Goal: Transaction & Acquisition: Purchase product/service

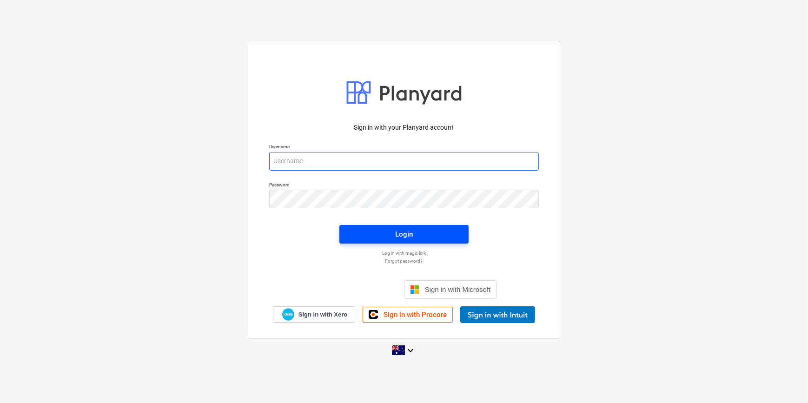
type input "[PERSON_NAME][EMAIL_ADDRESS][DOMAIN_NAME]"
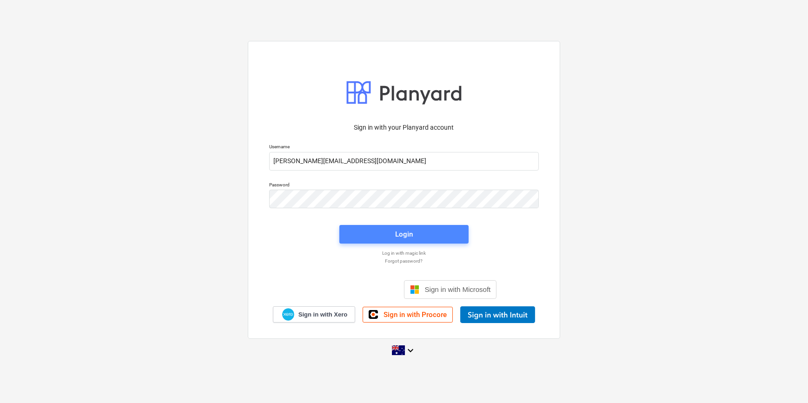
click at [425, 230] on span "Login" at bounding box center [403, 234] width 107 height 12
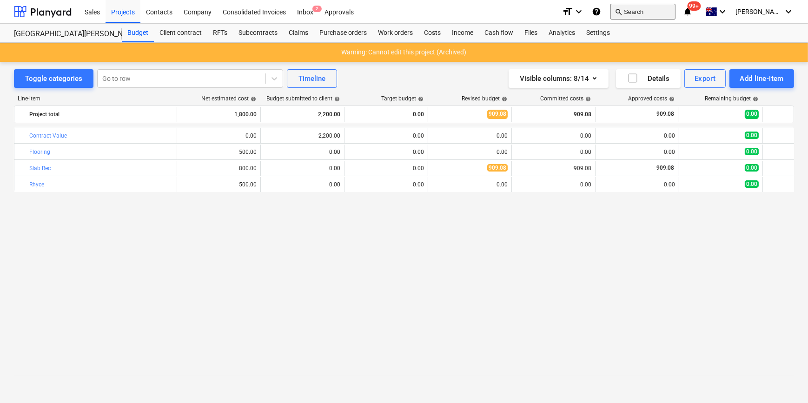
click at [674, 11] on button "search Search" at bounding box center [642, 12] width 65 height 16
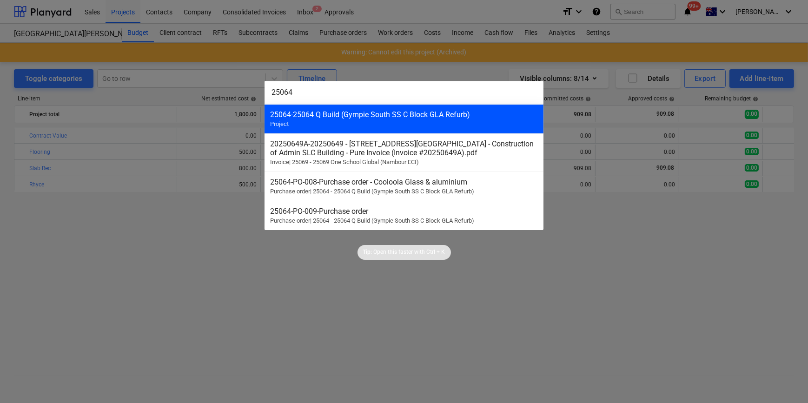
type input "25064"
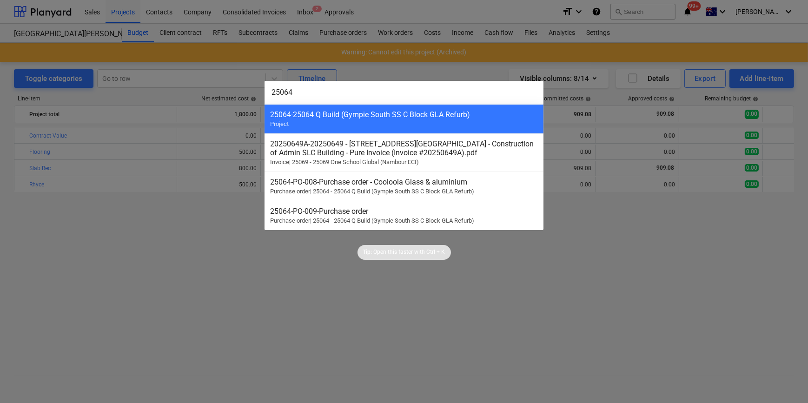
click at [400, 125] on div "25064 - 25064 Q Build (Gympie South SS C Block GLA Refurb) Project" at bounding box center [403, 118] width 279 height 29
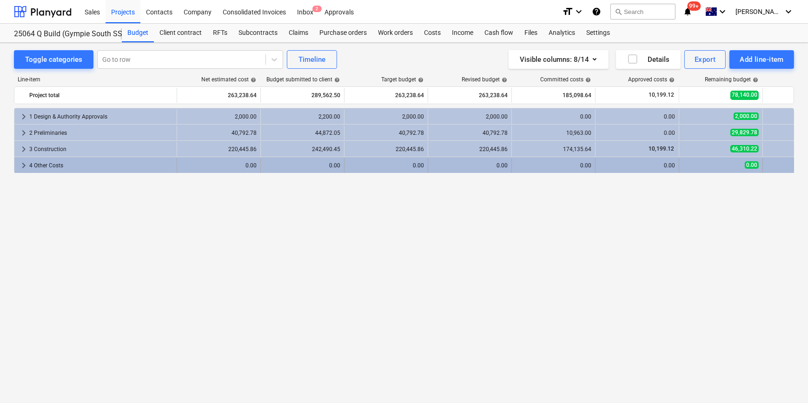
click at [19, 164] on span "keyboard_arrow_right" at bounding box center [23, 165] width 11 height 11
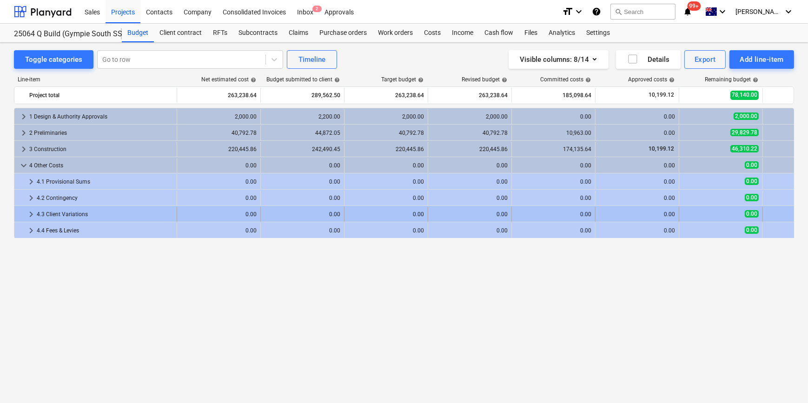
click at [26, 214] on span "keyboard_arrow_right" at bounding box center [31, 214] width 11 height 11
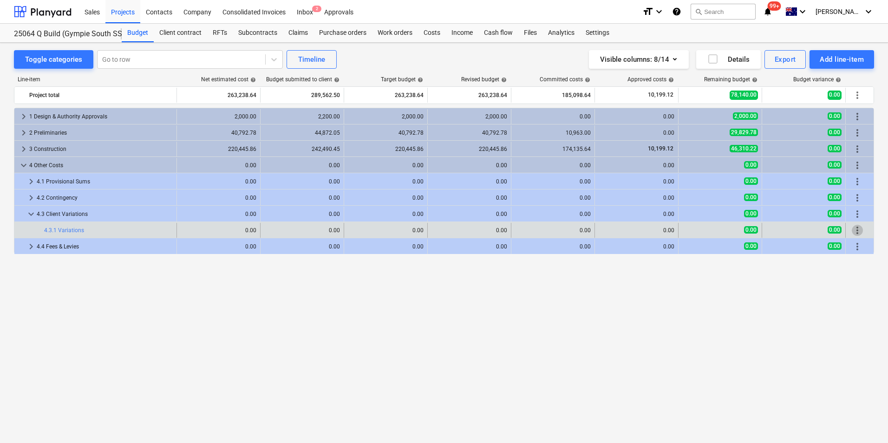
click at [807, 231] on span "more_vert" at bounding box center [857, 230] width 11 height 11
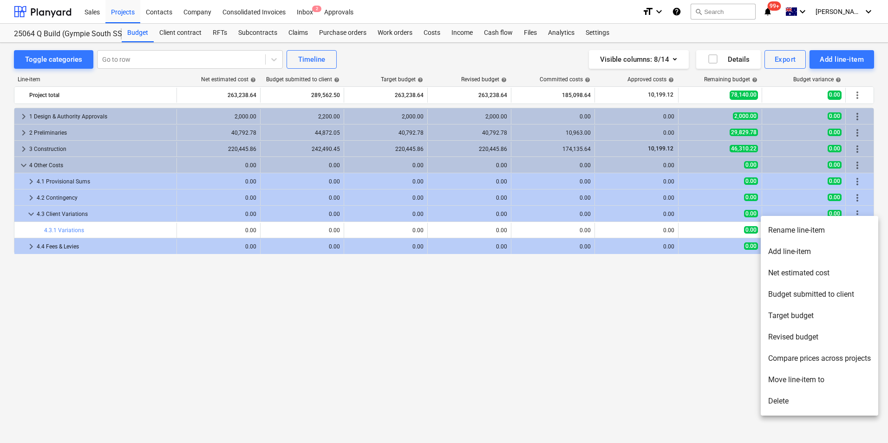
click at [807, 228] on li "Rename line-item" at bounding box center [820, 230] width 118 height 21
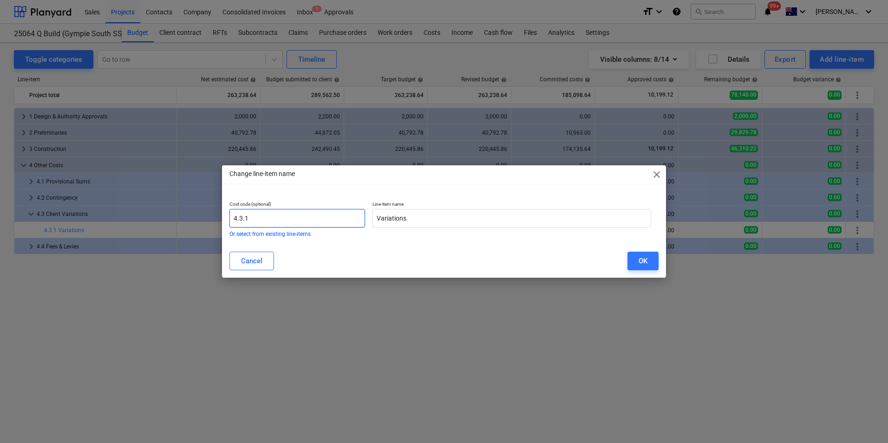
drag, startPoint x: 285, startPoint y: 221, endPoint x: 184, endPoint y: 223, distance: 100.8
click at [184, 223] on div "Change line-item name close Cost code (optional) 4.3.1 Or select from existing …" at bounding box center [444, 221] width 888 height 443
type input "V#01 - Hire containers"
drag, startPoint x: 321, startPoint y: 220, endPoint x: 112, endPoint y: 207, distance: 210.0
click at [112, 207] on div "Change line-item name close Cost code (optional) V#01 - Hire containers Or sele…" at bounding box center [444, 221] width 888 height 443
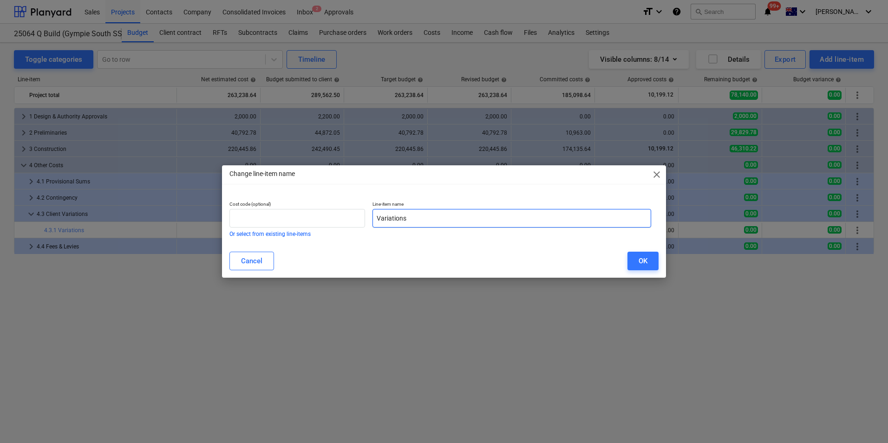
drag, startPoint x: 422, startPoint y: 219, endPoint x: 391, endPoint y: 217, distance: 31.2
click at [394, 217] on input "Variations" at bounding box center [512, 218] width 279 height 19
click at [416, 218] on input "Variations" at bounding box center [512, 218] width 279 height 19
drag, startPoint x: 416, startPoint y: 218, endPoint x: 363, endPoint y: 217, distance: 53.0
click at [363, 217] on div "Cost code (optional) Or select from existing line-items Line-item name Variatio…" at bounding box center [440, 218] width 429 height 43
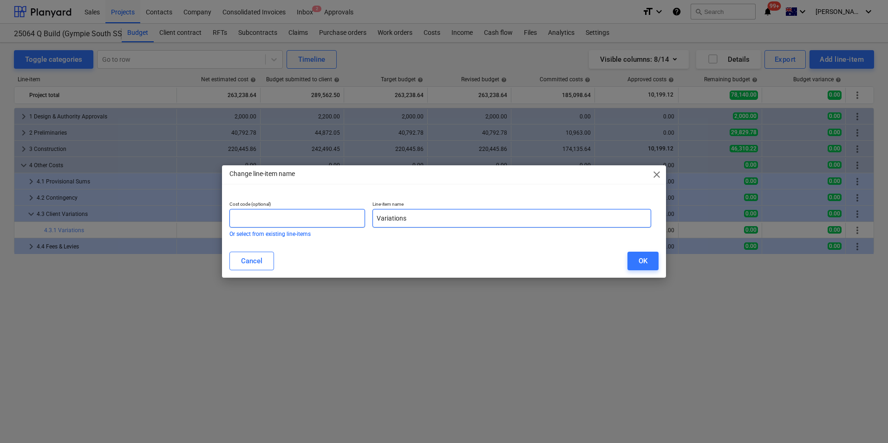
paste input "#01 - Hire container"
type input "V#01 - Hire containers"
click at [292, 221] on input "text" at bounding box center [298, 218] width 136 height 19
type input "4.3.1"
click at [646, 264] on div "OK" at bounding box center [643, 261] width 9 height 12
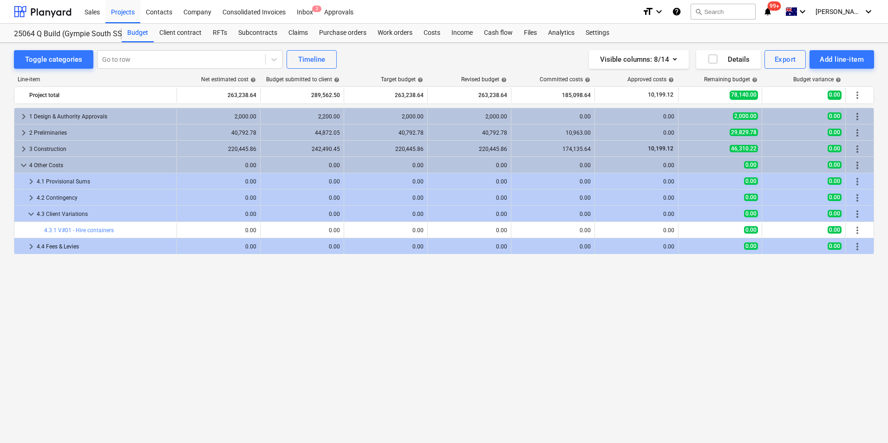
click at [193, 231] on div "0.00" at bounding box center [219, 230] width 76 height 7
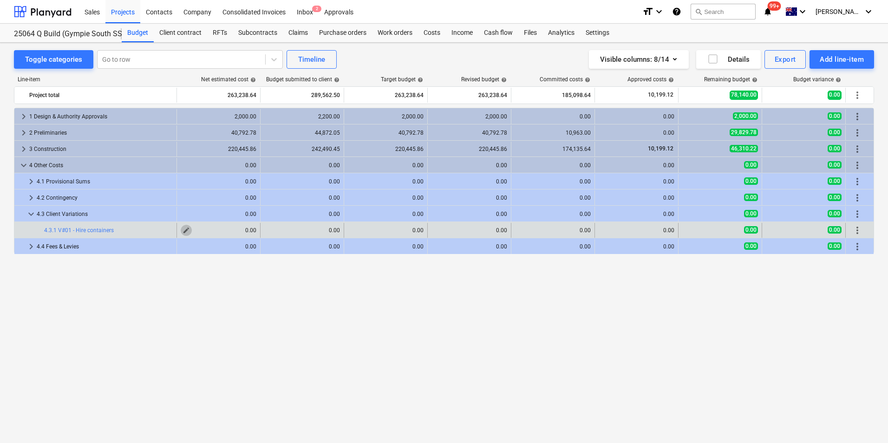
click at [188, 232] on span "edit" at bounding box center [186, 230] width 7 height 7
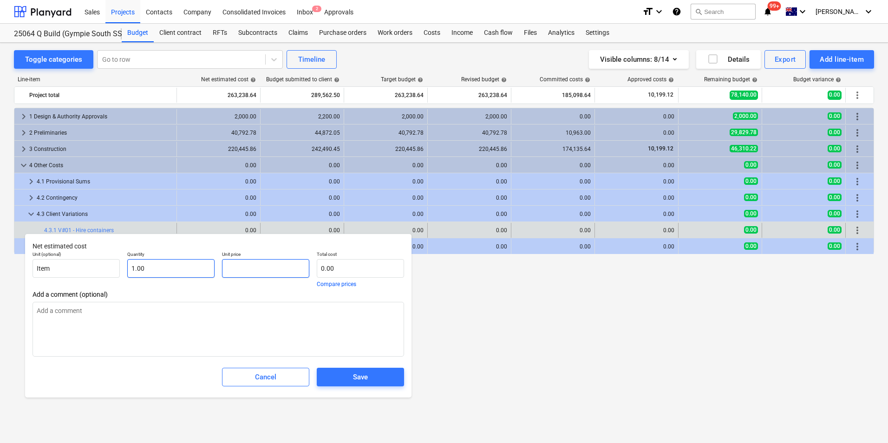
drag, startPoint x: 268, startPoint y: 269, endPoint x: 190, endPoint y: 265, distance: 78.2
click at [199, 266] on div "Unit (optional) Item Quantity 1.00 Unit price Total cost 0.00 Compare prices" at bounding box center [218, 269] width 379 height 43
type textarea "x"
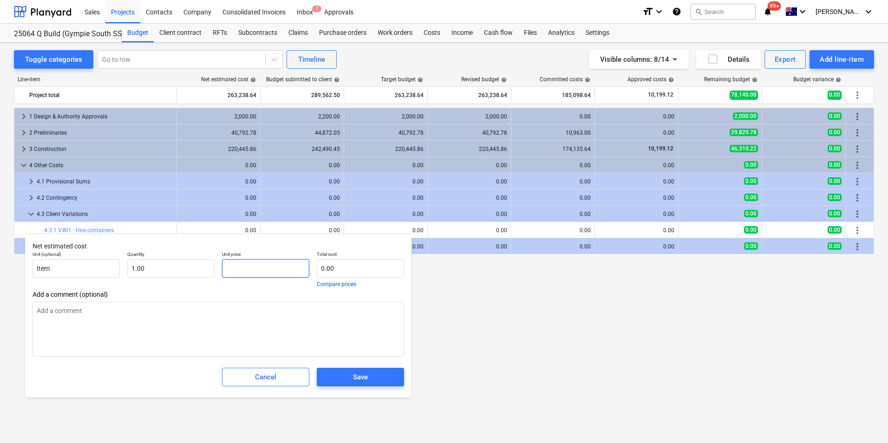
click at [246, 273] on input "text" at bounding box center [265, 268] width 87 height 19
type textarea "x"
type input "4"
type input "4.00"
type textarea "x"
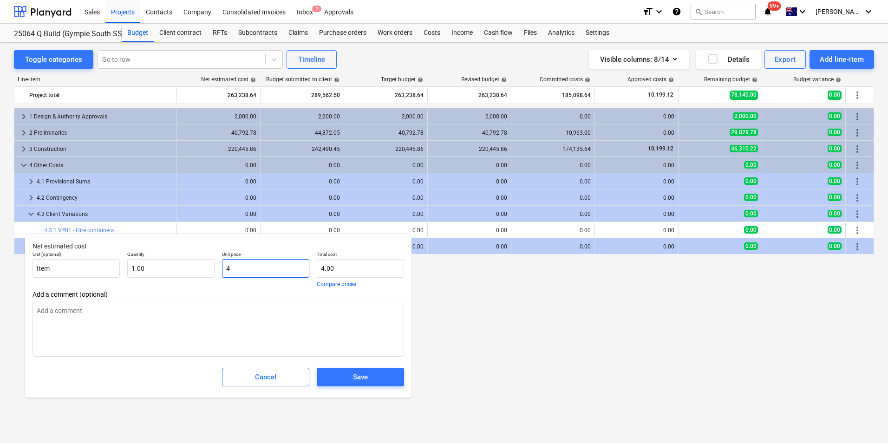
type input "41"
type input "41.00"
type textarea "x"
type input "416"
type input "416.00"
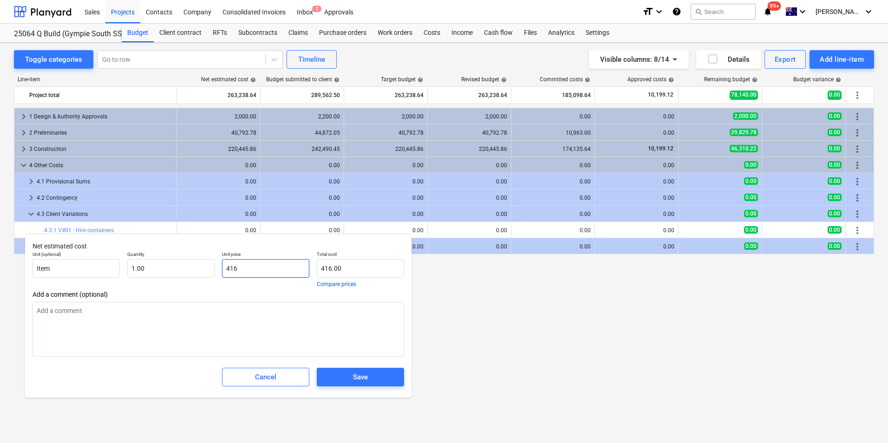
type textarea "x"
type input "4167"
type input "4,167.00"
type textarea "x"
type input "4167."
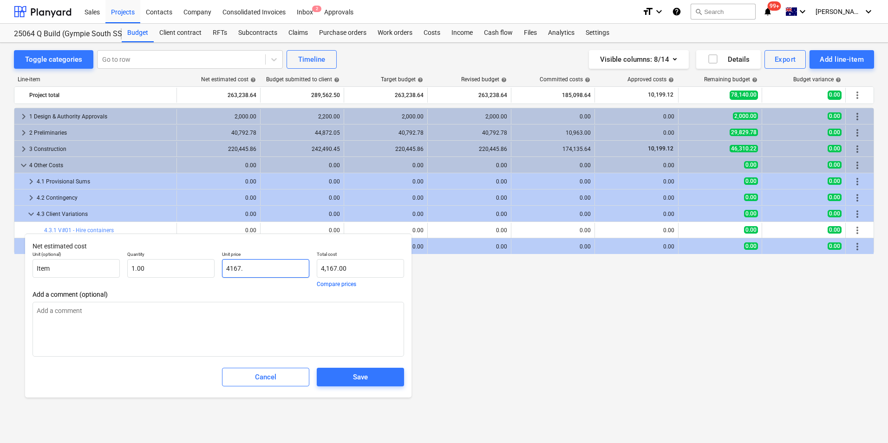
type textarea "x"
type input "4167.2"
type input "4,167.20"
type textarea "x"
type input "4167.27"
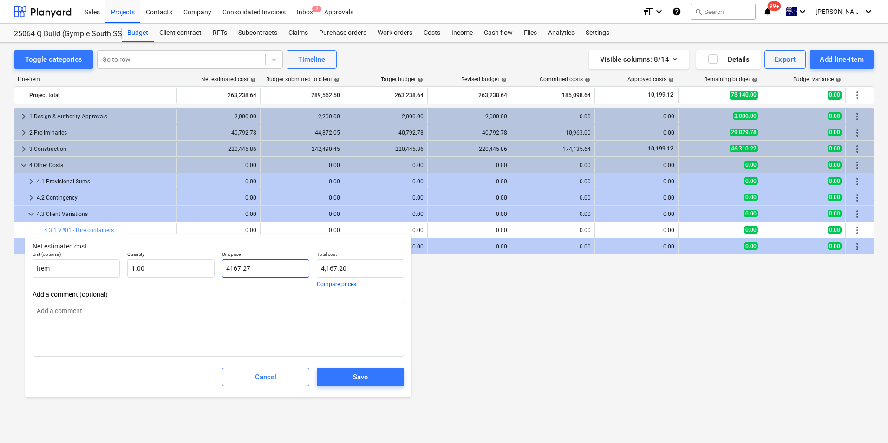
type input "4,167.27"
drag, startPoint x: 254, startPoint y: 270, endPoint x: 132, endPoint y: 259, distance: 121.8
click at [138, 259] on div "Unit (optional) Item Quantity 1.00 Unit price 4167.27 Total cost 4,167.27 Compa…" at bounding box center [218, 269] width 379 height 43
type input "4167.27"
type textarea "x"
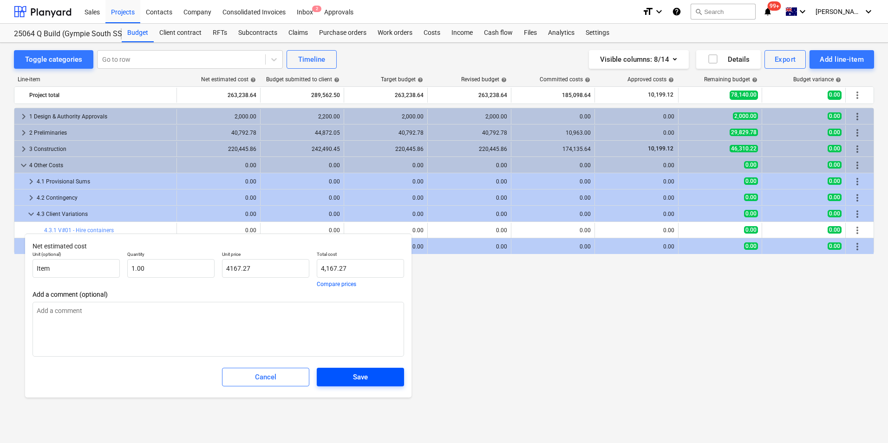
type input "4,167.27"
click at [366, 377] on div "Save" at bounding box center [360, 377] width 15 height 12
type textarea "x"
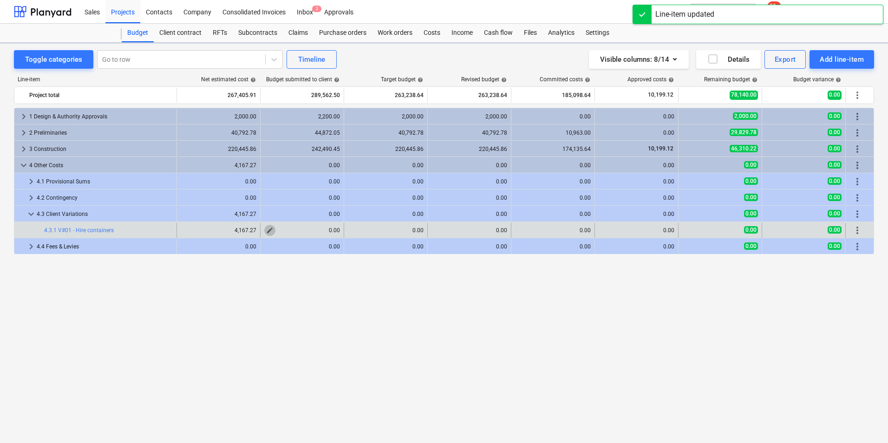
click at [270, 228] on span "edit" at bounding box center [269, 230] width 7 height 7
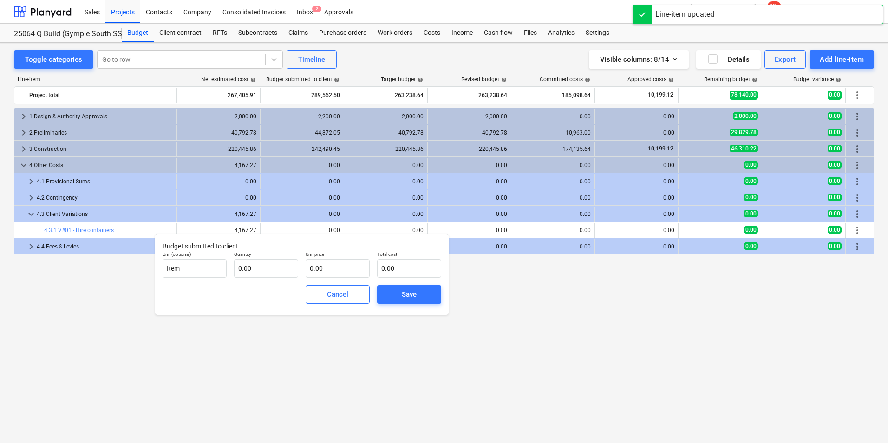
click at [263, 266] on body "Sales Projects Contacts Company Consolidated Invoices Inbox 2 Approvals format_…" at bounding box center [444, 221] width 888 height 443
click at [263, 264] on input "text" at bounding box center [266, 268] width 64 height 19
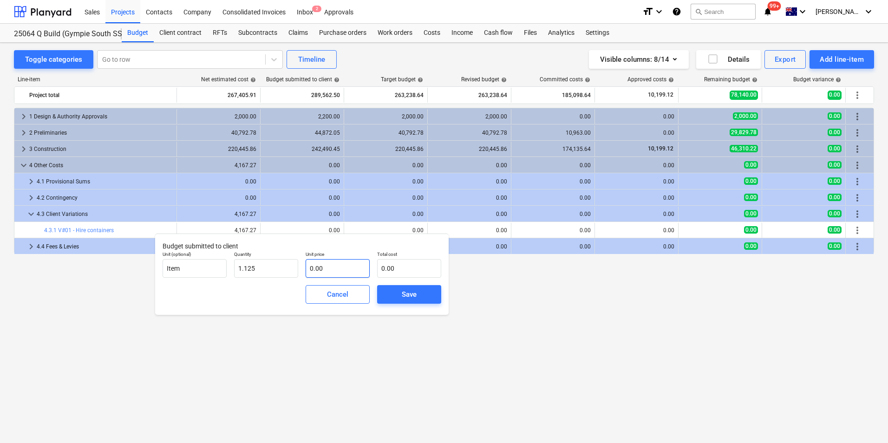
type input "1.13"
drag, startPoint x: 347, startPoint y: 266, endPoint x: 296, endPoint y: 269, distance: 51.6
click at [296, 268] on div "Unit (optional) Item Quantity 1.13 Unit price Total cost 0.00" at bounding box center [302, 265] width 286 height 34
paste input "4167.27"
type input "4167.27"
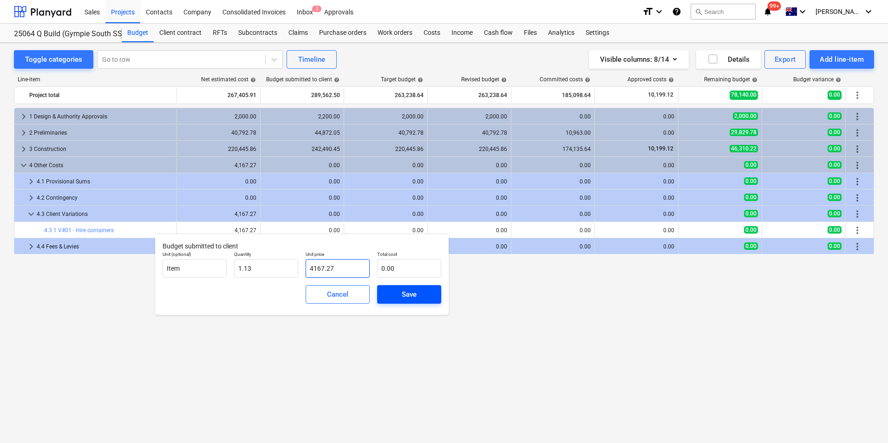
type input "4,688.18"
type input "4,167.27"
click at [402, 290] on div "Save" at bounding box center [409, 295] width 15 height 12
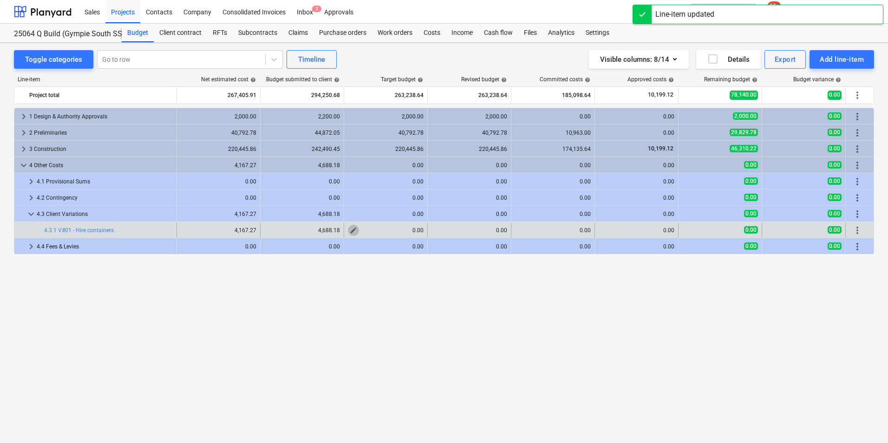
click at [354, 229] on span "edit" at bounding box center [353, 230] width 7 height 7
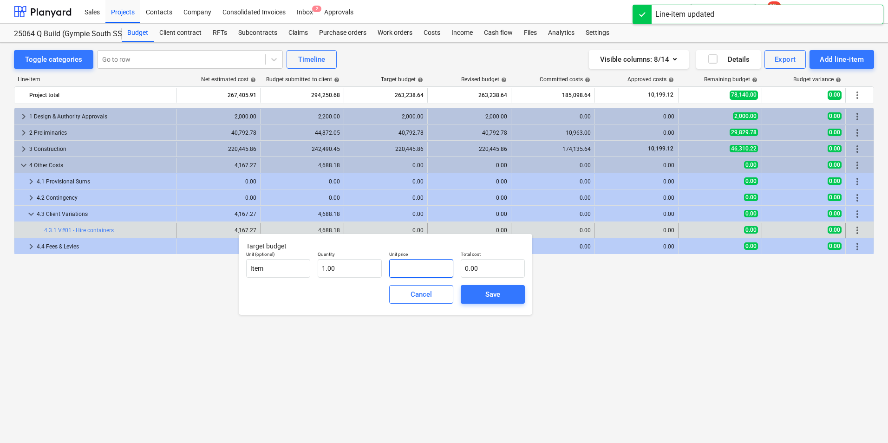
click at [399, 272] on input "text" at bounding box center [421, 268] width 64 height 19
paste input "4167.27"
type input "4167.27"
type input "4,167.27"
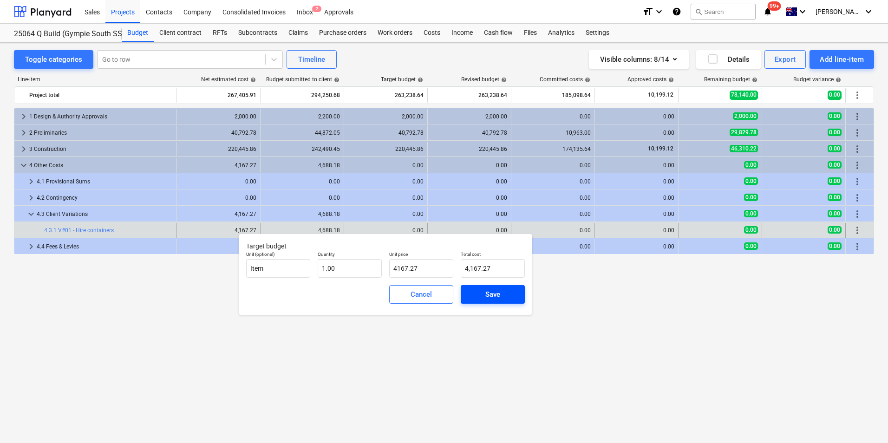
type input "4,167.27"
click at [489, 295] on div "Save" at bounding box center [493, 295] width 15 height 12
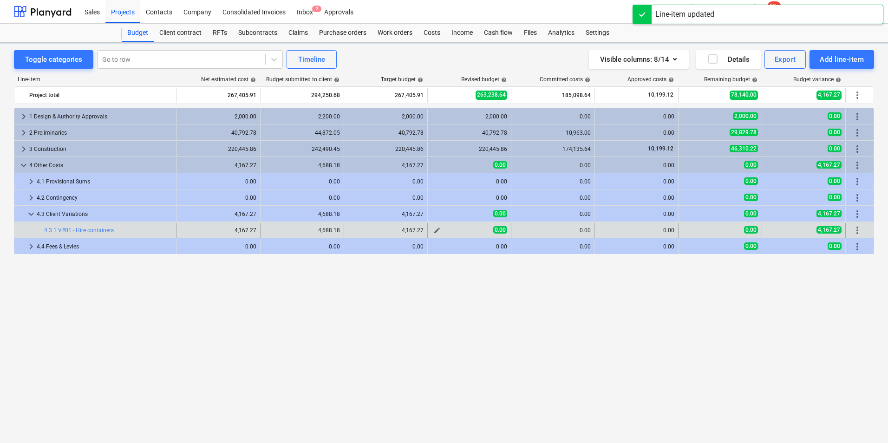
click at [438, 232] on span "edit" at bounding box center [437, 230] width 7 height 7
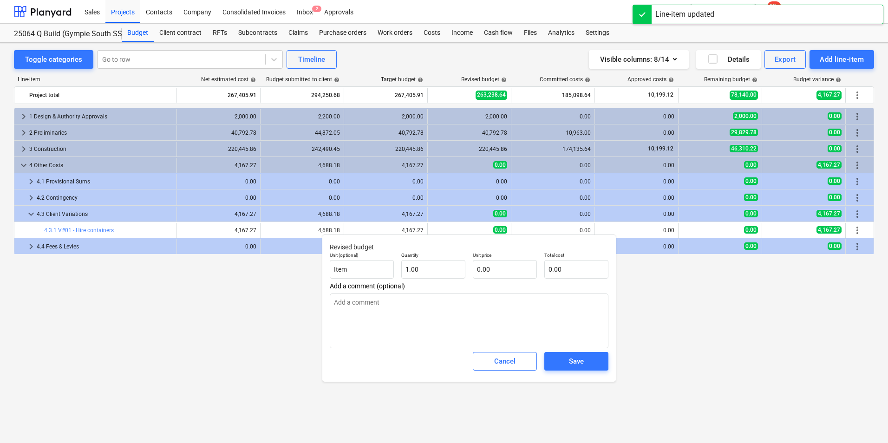
type textarea "x"
click at [496, 270] on input "text" at bounding box center [505, 269] width 64 height 19
paste input "4167.27"
type textarea "x"
type input "4167.27"
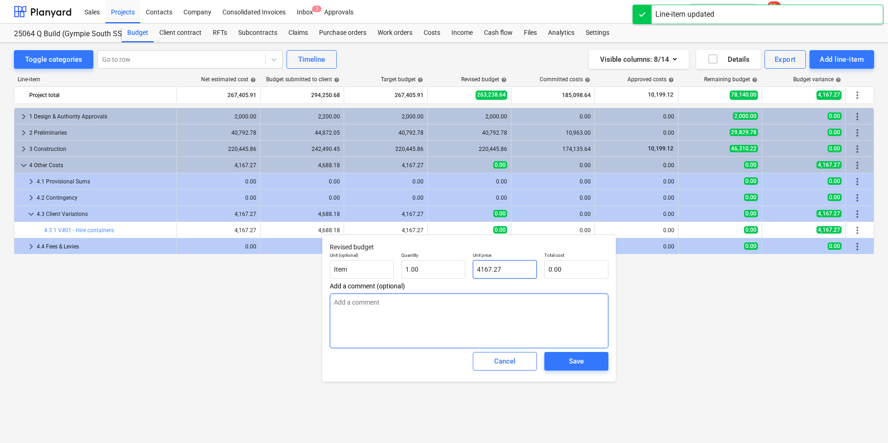
type input "4,167.27"
type input "4167.27"
type textarea "x"
type input "4,167.27"
click at [578, 367] on div "Save" at bounding box center [576, 361] width 15 height 12
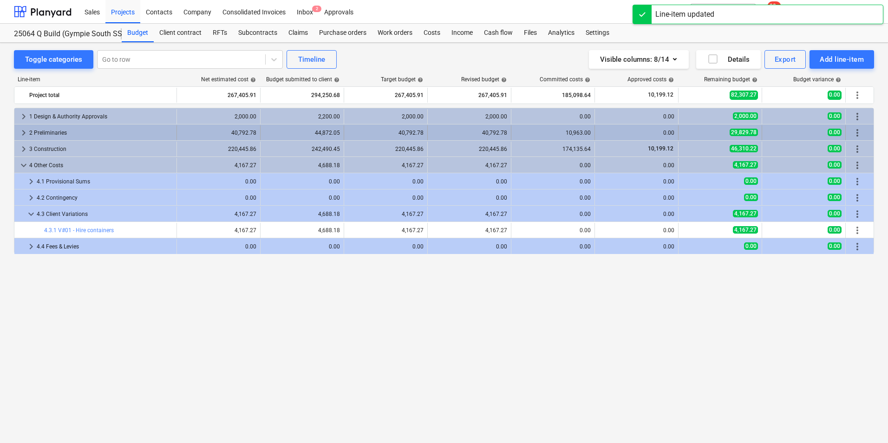
click at [19, 132] on span "keyboard_arrow_right" at bounding box center [23, 132] width 11 height 11
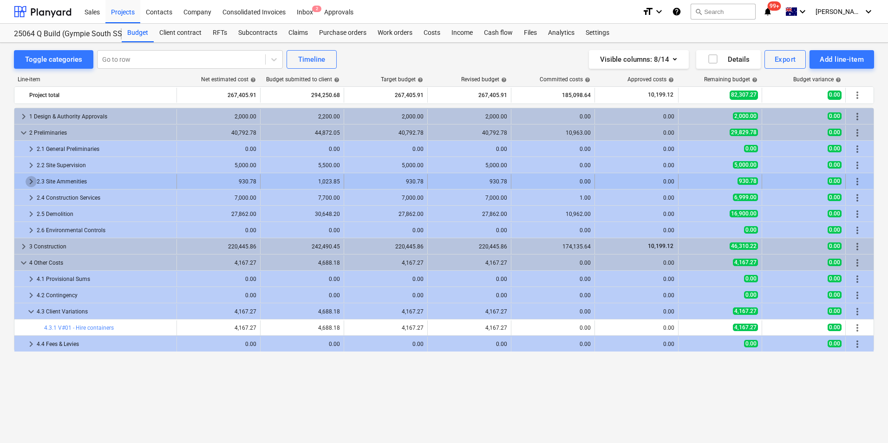
click at [30, 183] on span "keyboard_arrow_right" at bounding box center [31, 181] width 11 height 11
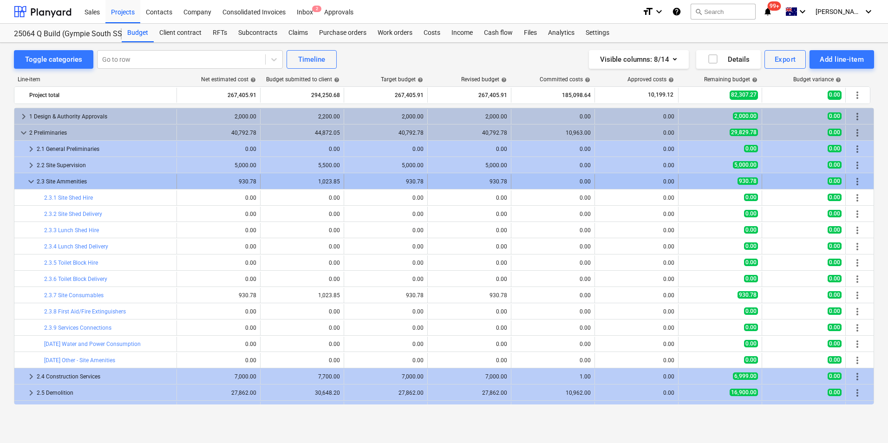
click at [26, 176] on div "keyboard_arrow_down" at bounding box center [31, 181] width 11 height 15
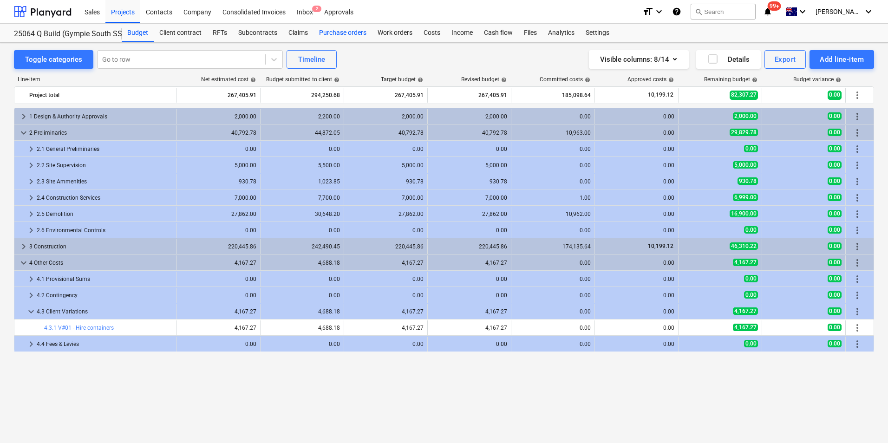
click at [349, 34] on div "Purchase orders" at bounding box center [343, 33] width 59 height 19
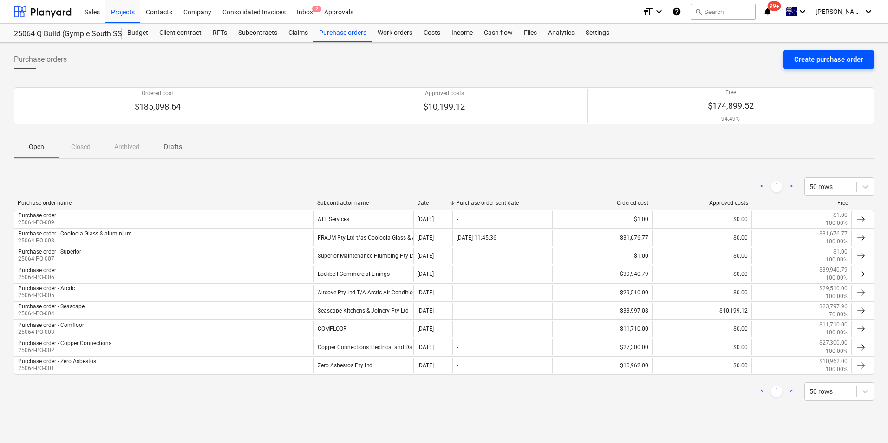
click at [807, 58] on div "Create purchase order" at bounding box center [829, 59] width 69 height 12
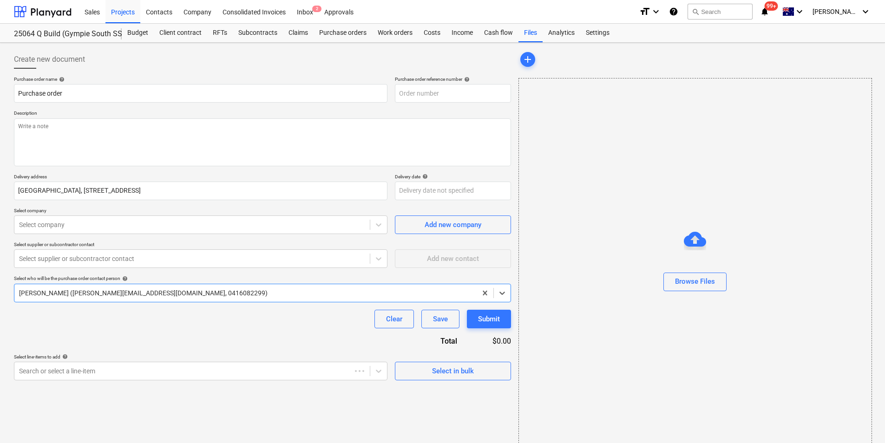
type textarea "x"
type input "25064-PO-010"
type textarea "x"
click at [85, 99] on input "Purchase order" at bounding box center [201, 93] width 374 height 19
type input "Purchase order"
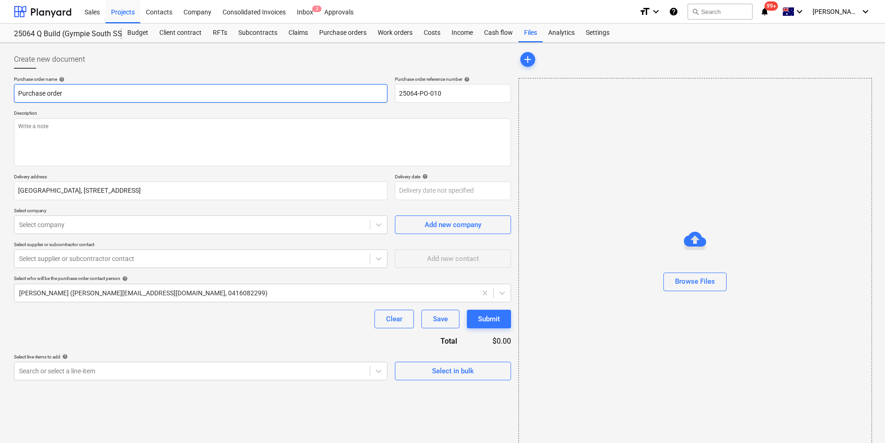
type textarea "x"
type input "Purchase order -"
type textarea "x"
type input "Purchase order -"
type textarea "x"
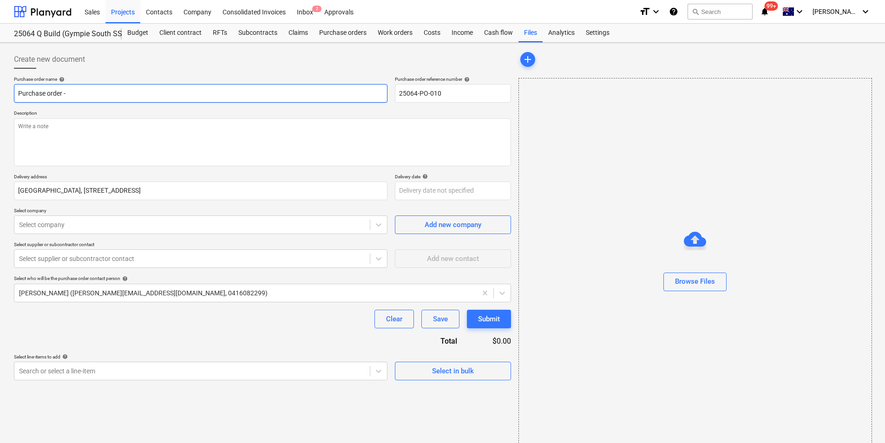
type input "Purchase order - K"
type textarea "x"
type input "Purchase order - Ke"
type textarea "x"
type input "Purchase order - [PERSON_NAME]"
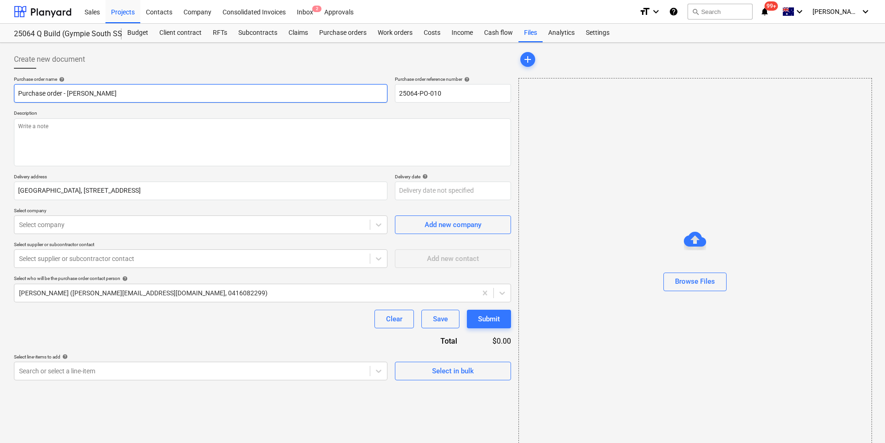
type textarea "x"
type input "Purchase order - Kenna"
type textarea "x"
type input "Purchase order - Kennar"
type textarea "x"
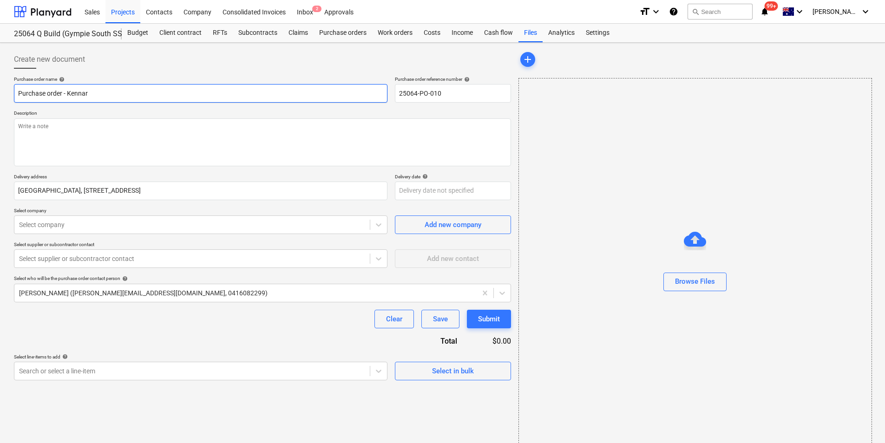
type input "Purchase order - [PERSON_NAME]"
type textarea "x"
type input "Purchase order - Kennards"
type textarea "x"
click at [129, 229] on div at bounding box center [192, 224] width 346 height 9
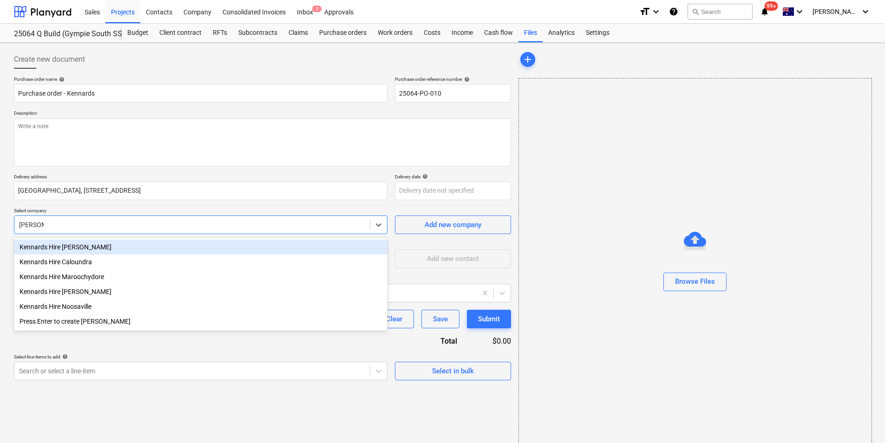
type input "kennards"
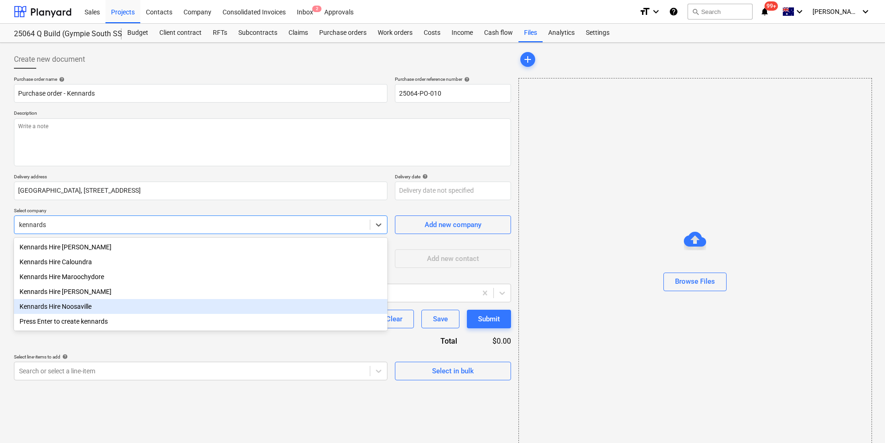
click at [81, 307] on div "Kennards Hire Noosaville" at bounding box center [201, 306] width 374 height 15
type textarea "x"
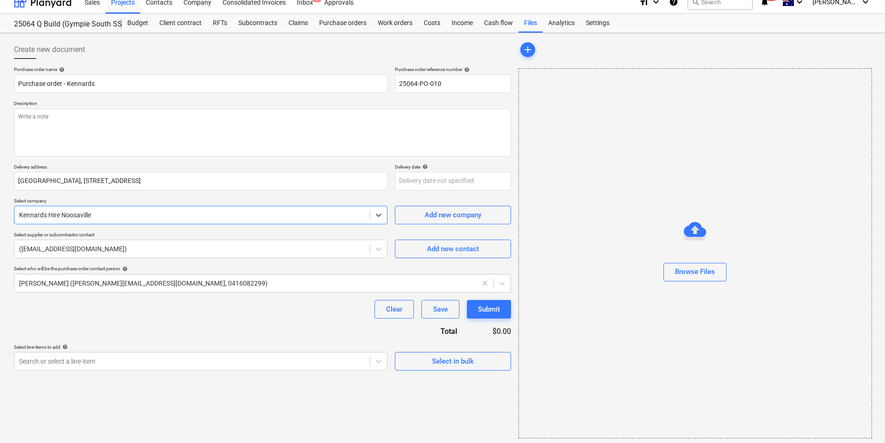
scroll to position [13, 0]
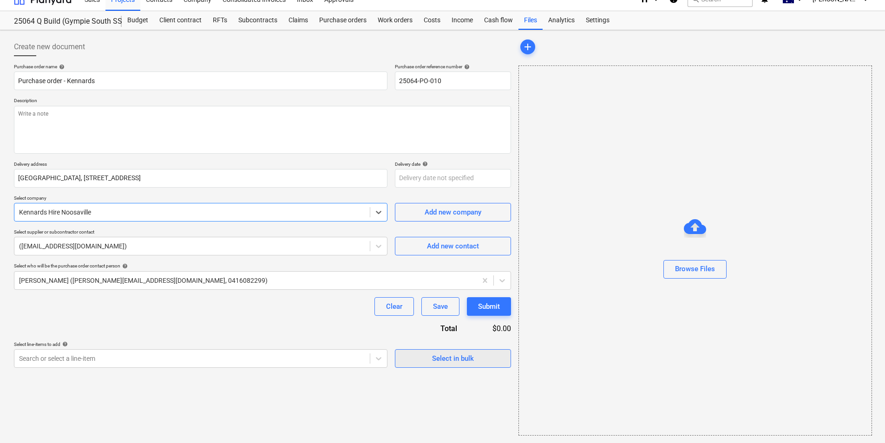
click at [459, 359] on div "Select in bulk" at bounding box center [453, 359] width 42 height 12
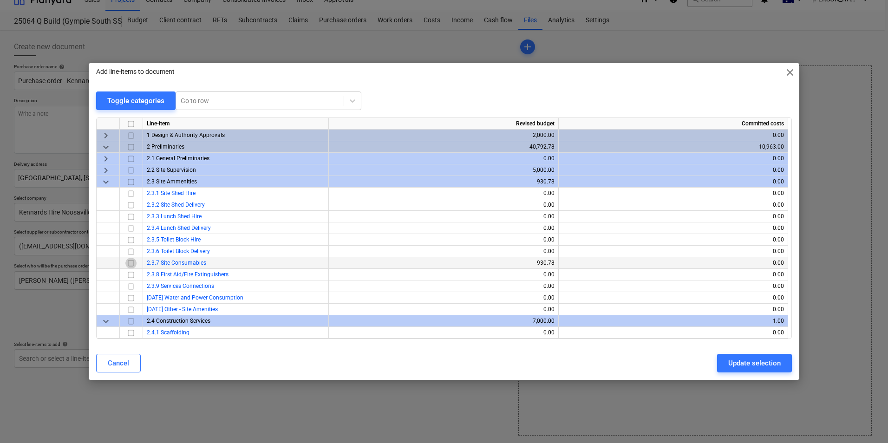
click at [133, 265] on input "checkbox" at bounding box center [130, 263] width 11 height 11
click at [134, 239] on input "checkbox" at bounding box center [130, 240] width 11 height 11
click at [132, 242] on input "checkbox" at bounding box center [130, 240] width 11 height 11
click at [735, 360] on div "Update selection" at bounding box center [755, 363] width 53 height 12
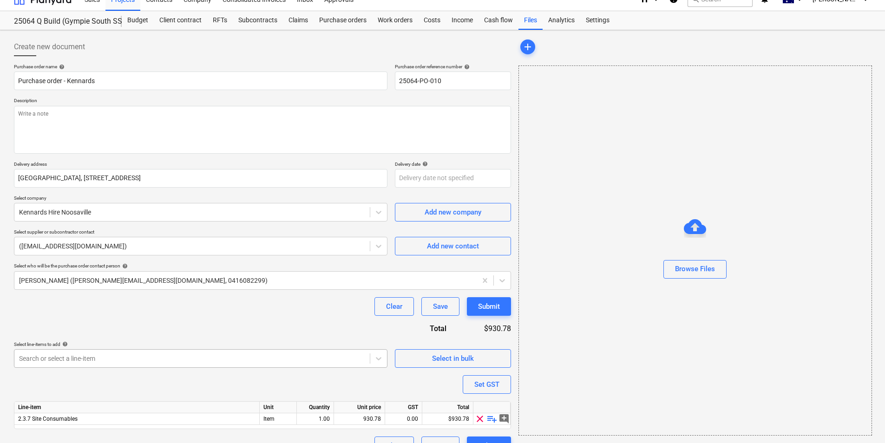
scroll to position [32, 0]
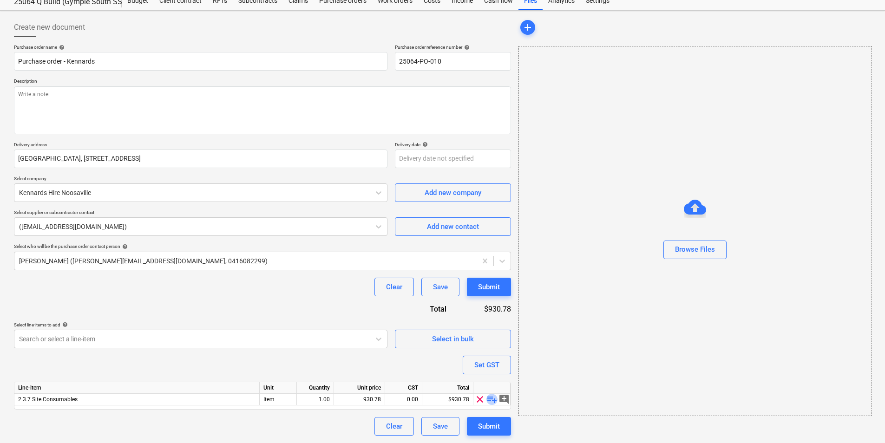
click at [493, 398] on span "playlist_add" at bounding box center [492, 399] width 11 height 11
type textarea "x"
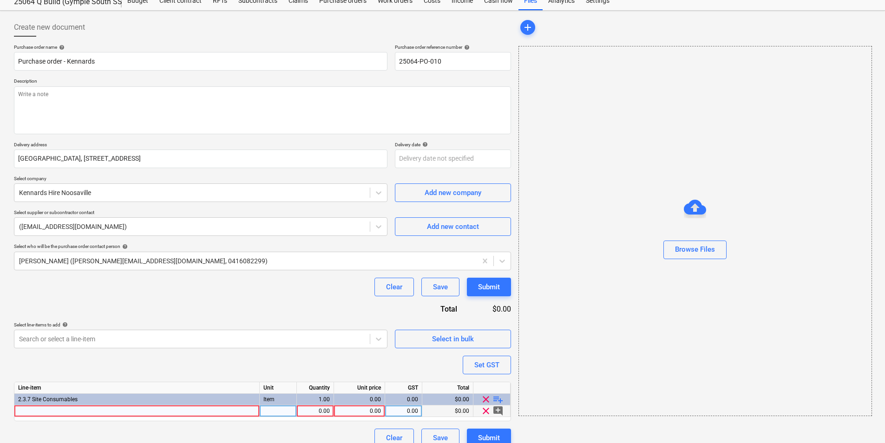
click at [81, 402] on div at bounding box center [136, 412] width 245 height 12
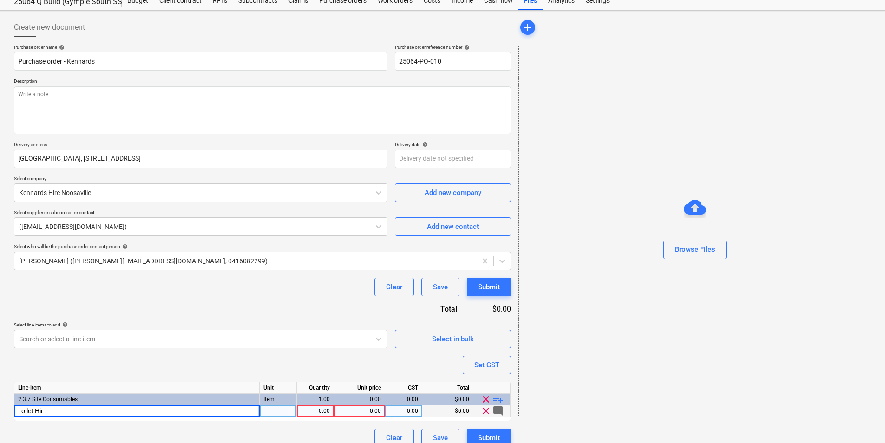
type input "Toilet Hire"
type textarea "x"
click at [314, 402] on div "1.00" at bounding box center [315, 412] width 29 height 12
click at [314, 402] on input "1" at bounding box center [315, 411] width 37 height 11
drag, startPoint x: 320, startPoint y: 413, endPoint x: 332, endPoint y: 411, distance: 12.3
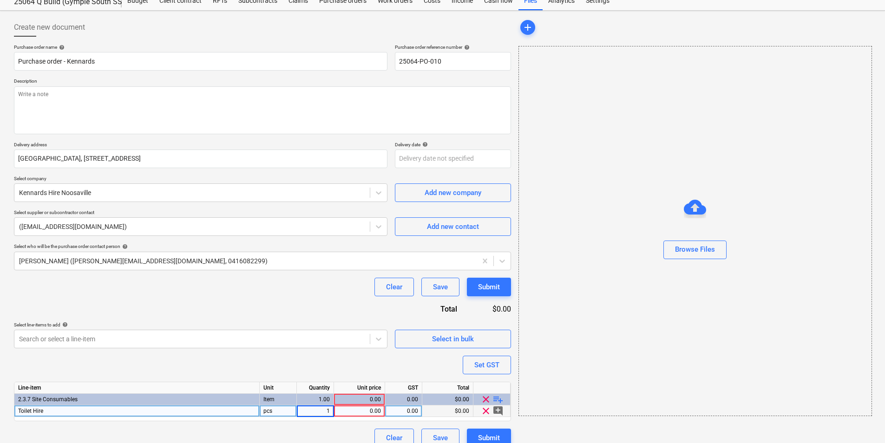
click at [332, 402] on input "1" at bounding box center [315, 411] width 37 height 11
type input "12"
type textarea "x"
drag, startPoint x: 276, startPoint y: 411, endPoint x: 250, endPoint y: 414, distance: 25.7
click at [0, 0] on div "Toilet Hire pcs 12.00 0.00 0.00 $0.00 clear add_comment" at bounding box center [0, 0] width 0 height 0
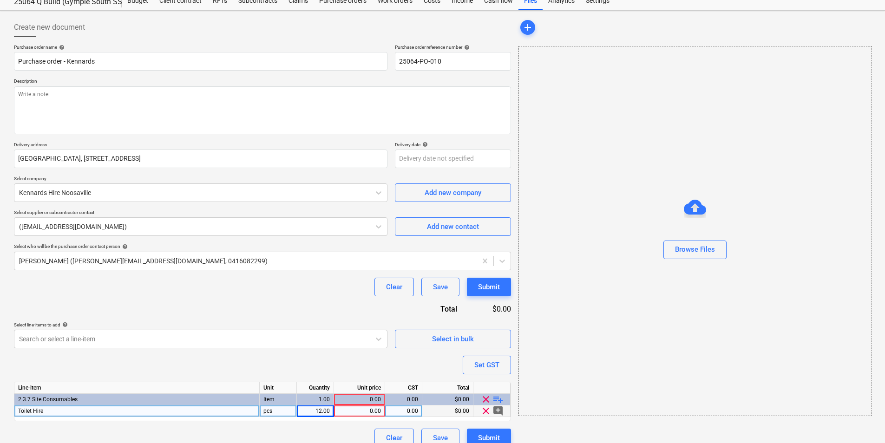
click at [275, 402] on div "pcs" at bounding box center [278, 412] width 37 height 12
type input "Weeks"
type textarea "x"
click at [362, 402] on div "0.00" at bounding box center [359, 412] width 43 height 12
type input "27.27"
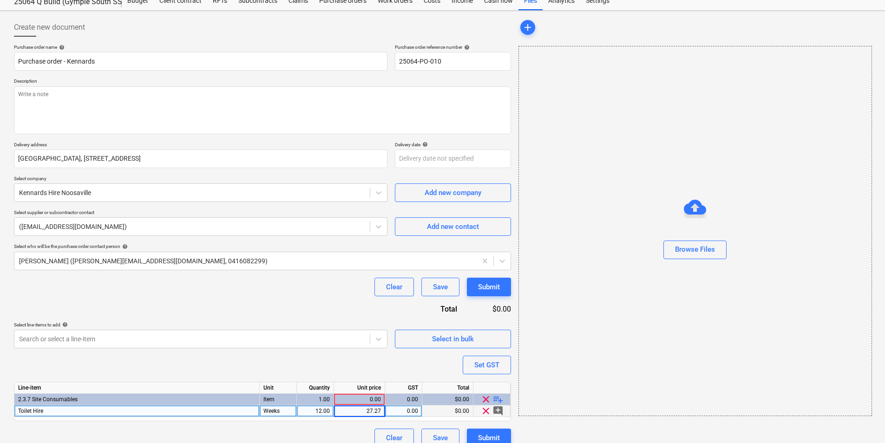
click at [407, 364] on div "Purchase order name help Purchase order - Kennards Purchase order reference num…" at bounding box center [262, 245] width 497 height 403
click at [496, 399] on span "playlist_add" at bounding box center [498, 399] width 11 height 11
type textarea "x"
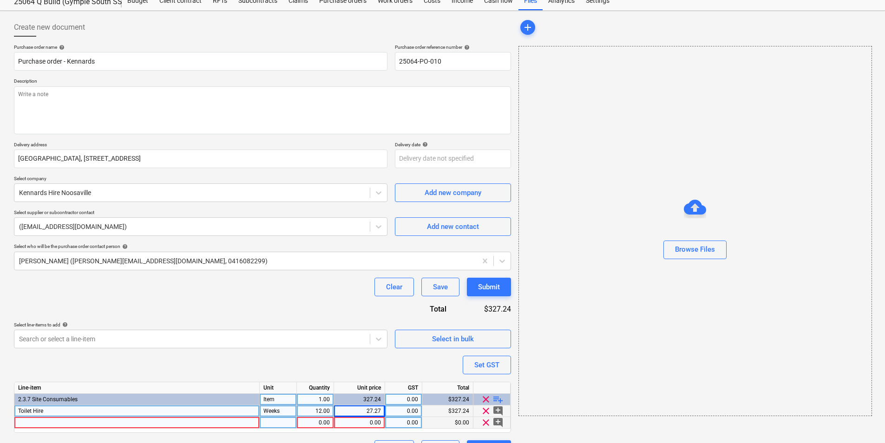
click at [46, 402] on div at bounding box center [136, 423] width 245 height 12
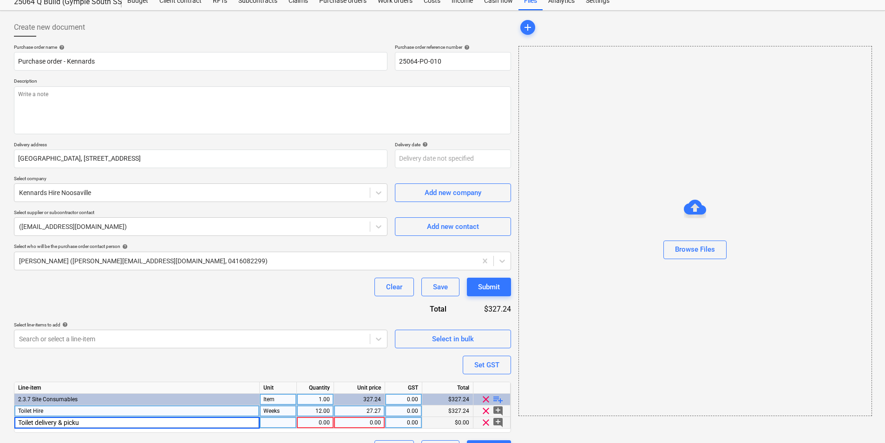
type input "Toilet delivery & pickup"
type textarea "x"
click at [322, 402] on div "0.00" at bounding box center [315, 423] width 29 height 12
type input "2"
type textarea "x"
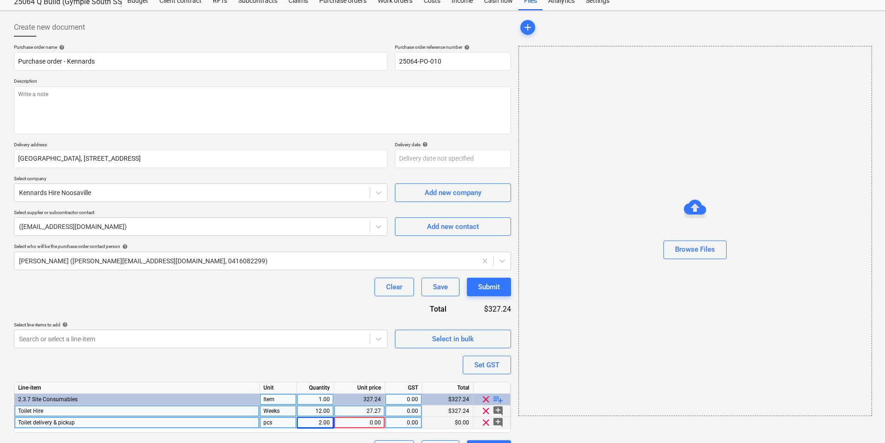
click at [351, 402] on div "0.00" at bounding box center [359, 423] width 43 height 12
click at [378, 402] on input at bounding box center [359, 422] width 51 height 11
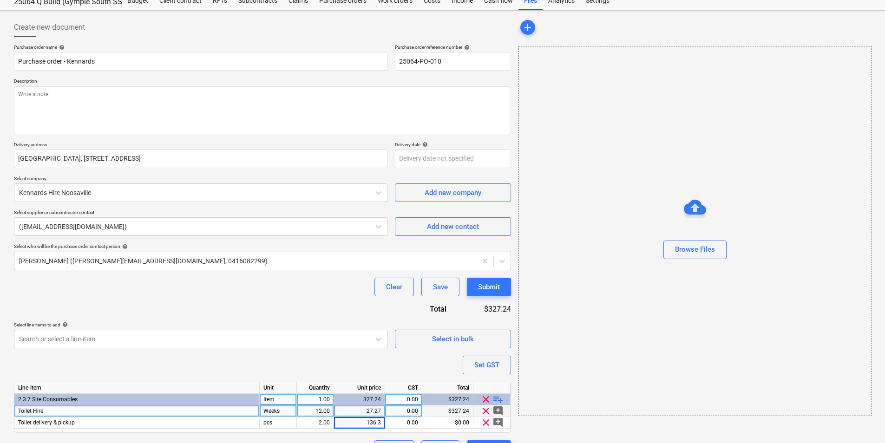
type input "136.36"
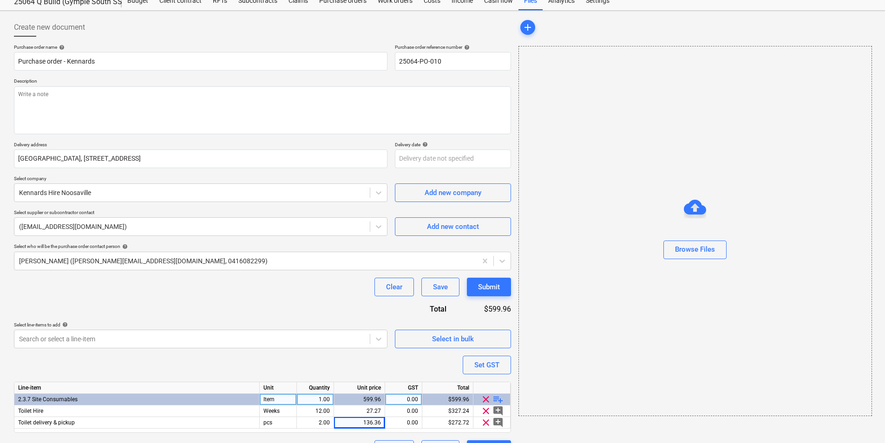
click at [384, 362] on div "Purchase order name help Purchase order - Kennards Purchase order reference num…" at bounding box center [262, 251] width 497 height 415
click at [500, 401] on span "playlist_add" at bounding box center [498, 399] width 11 height 11
type textarea "x"
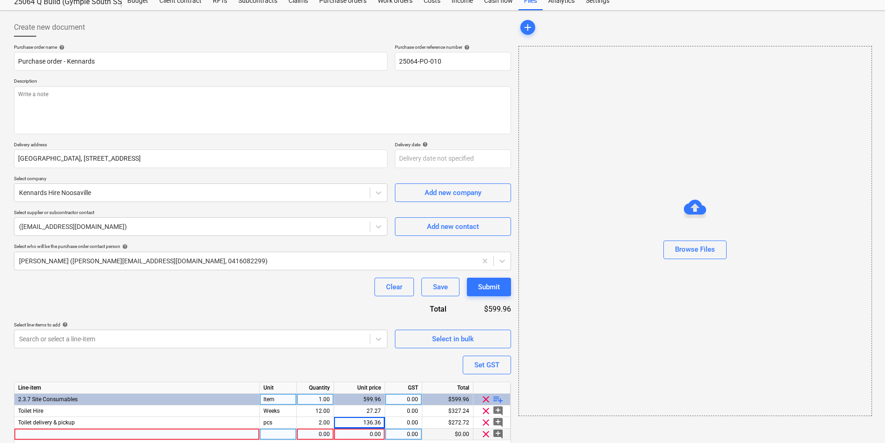
click at [105, 402] on div at bounding box center [136, 435] width 245 height 12
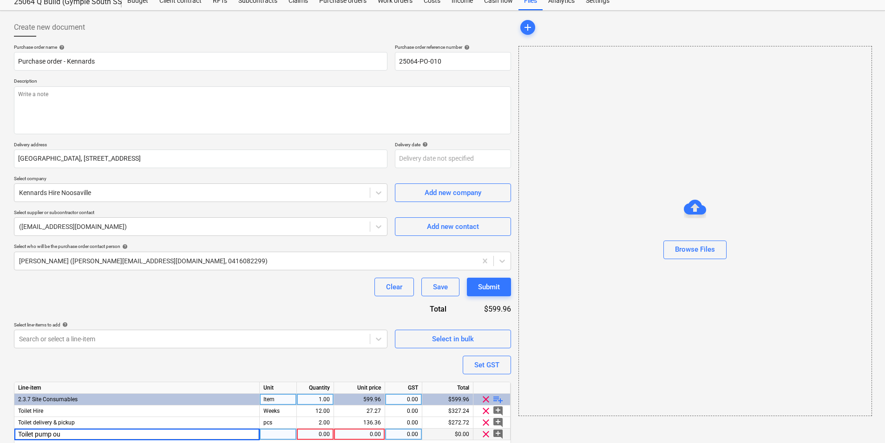
type input "Toilet pump out"
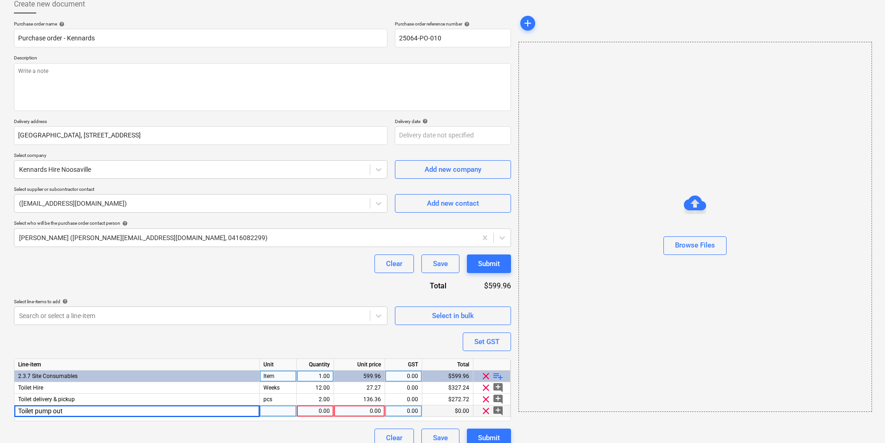
scroll to position [67, 0]
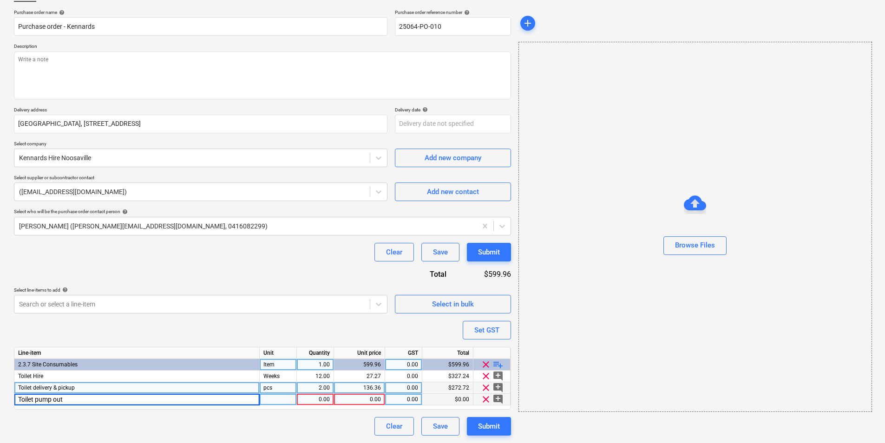
type textarea "x"
drag, startPoint x: 276, startPoint y: 389, endPoint x: 267, endPoint y: 388, distance: 8.8
click at [267, 388] on div "pcs" at bounding box center [278, 388] width 37 height 12
drag, startPoint x: 272, startPoint y: 398, endPoint x: 252, endPoint y: 398, distance: 20.0
click at [0, 0] on div "Toilet pump out pcs 1.00 0.00 0.00 $0.00 clear add_comment" at bounding box center [0, 0] width 0 height 0
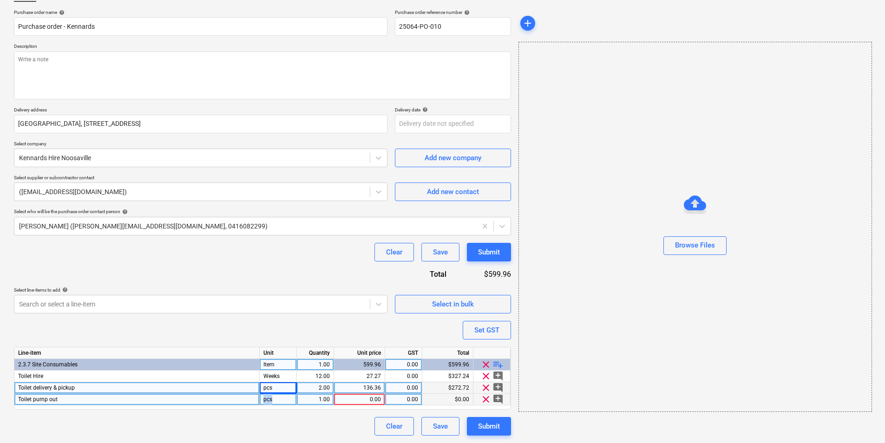
drag, startPoint x: 277, startPoint y: 401, endPoint x: 251, endPoint y: 400, distance: 26.0
click at [0, 0] on div "Toilet pump out pcs 1.00 0.00 0.00 $0.00 clear add_comment" at bounding box center [0, 0] width 0 height 0
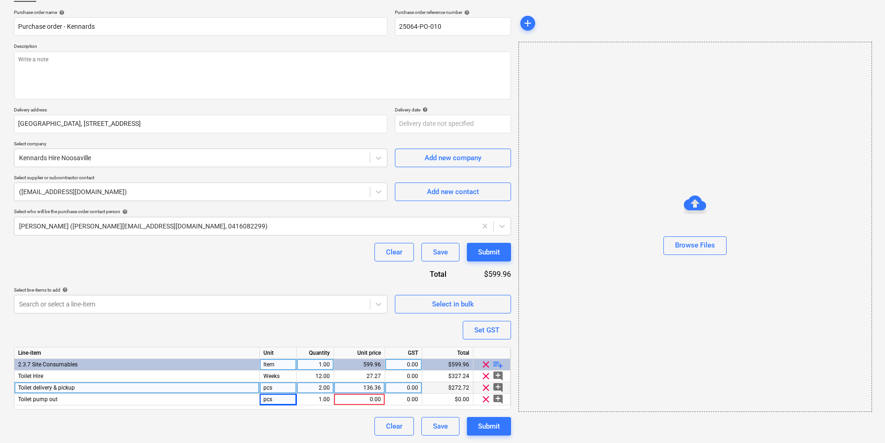
drag, startPoint x: 251, startPoint y: 400, endPoint x: 268, endPoint y: 420, distance: 26.1
click at [268, 402] on div "Clear Save Submit" at bounding box center [262, 426] width 497 height 19
click at [274, 387] on div "pcs" at bounding box center [278, 388] width 37 height 12
type input "item"
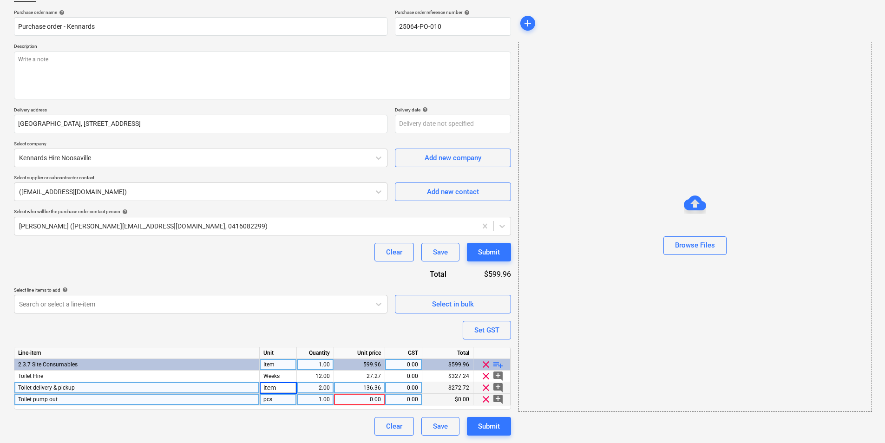
type textarea "x"
click at [281, 402] on div "pcs" at bounding box center [278, 400] width 37 height 12
type input "item"
type textarea "x"
click at [327, 402] on div "1.00" at bounding box center [315, 400] width 29 height 12
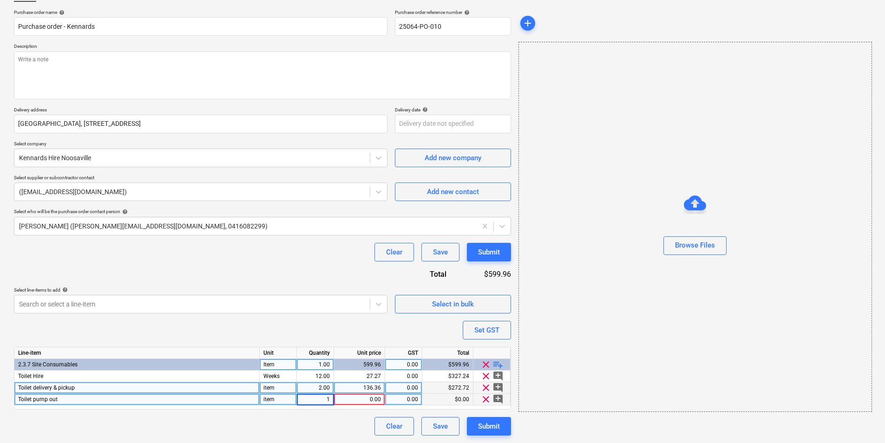
type input "7"
type textarea "x"
click at [347, 399] on div "0.00" at bounding box center [359, 400] width 43 height 12
type input "86.36"
click at [332, 402] on div "Clear Save Submit" at bounding box center [262, 426] width 497 height 19
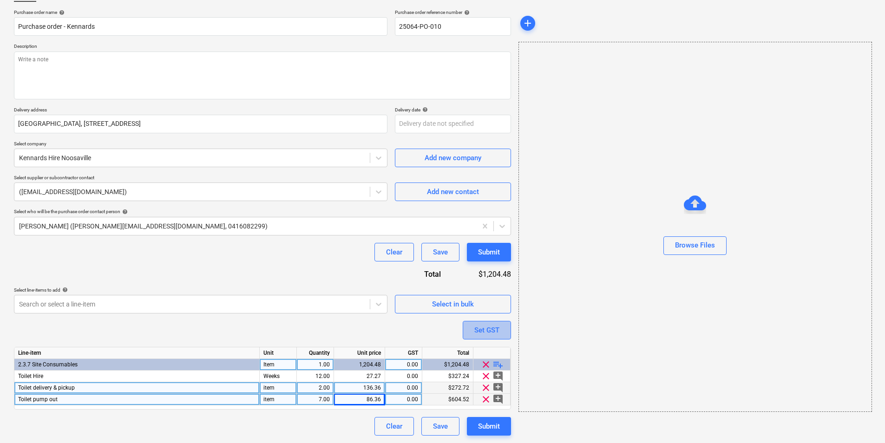
click at [476, 333] on div "Set GST" at bounding box center [486, 330] width 25 height 12
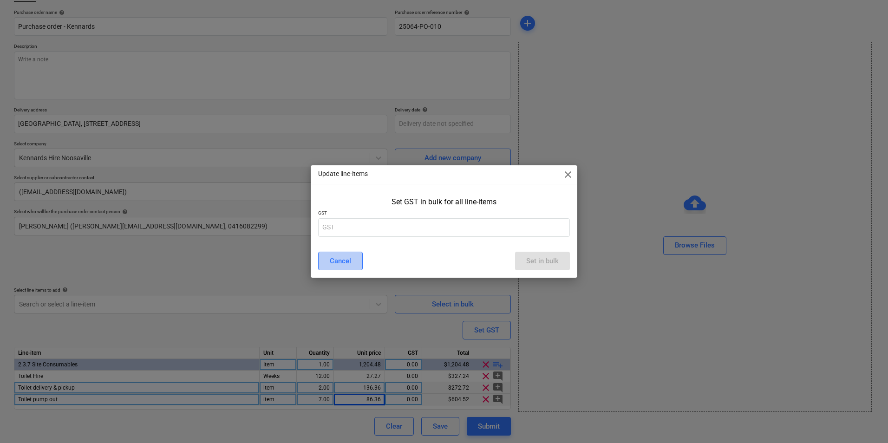
click at [343, 262] on div "Cancel" at bounding box center [340, 261] width 21 height 12
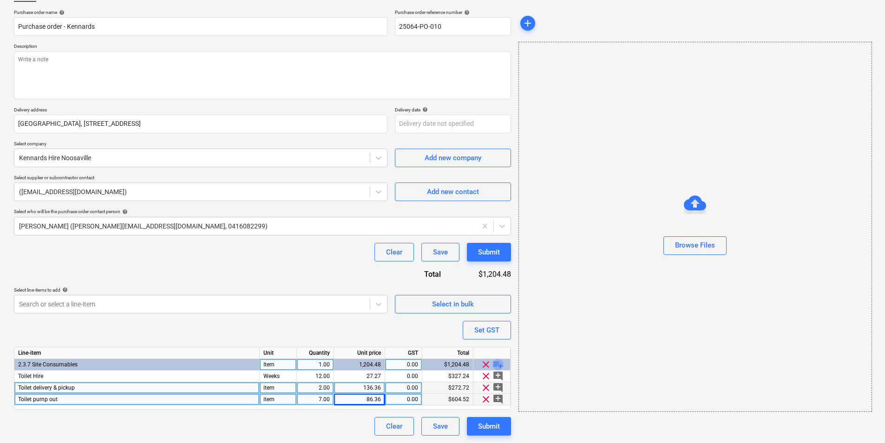
click at [498, 364] on span "playlist_add" at bounding box center [498, 364] width 11 height 11
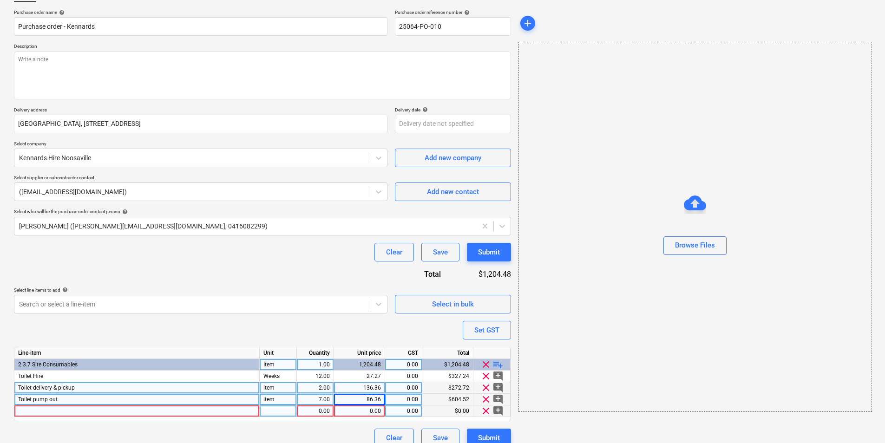
click at [484, 402] on span "clear" at bounding box center [485, 411] width 11 height 11
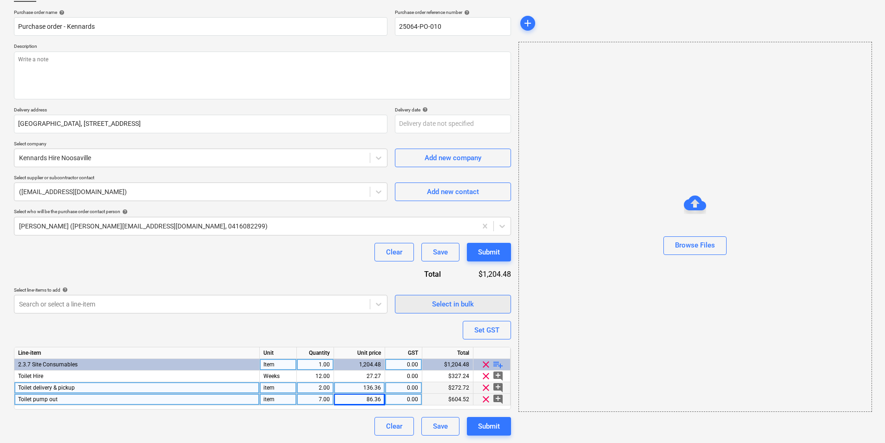
click at [441, 306] on div "Select in bulk" at bounding box center [453, 304] width 42 height 12
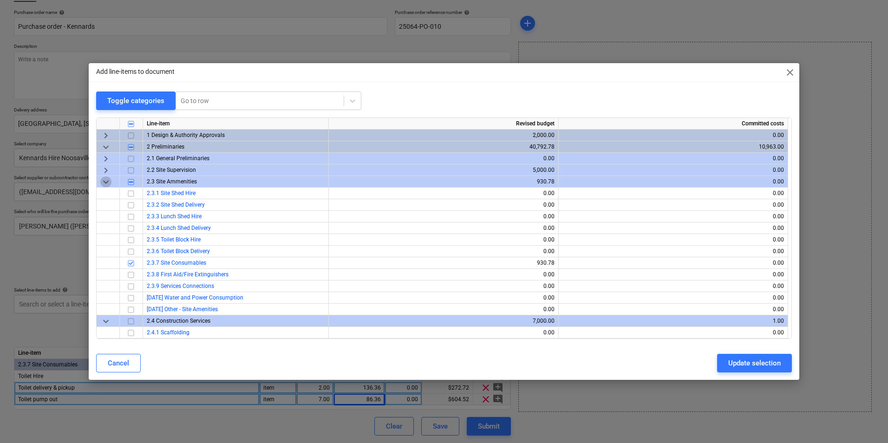
click at [104, 183] on span "keyboard_arrow_down" at bounding box center [105, 182] width 11 height 11
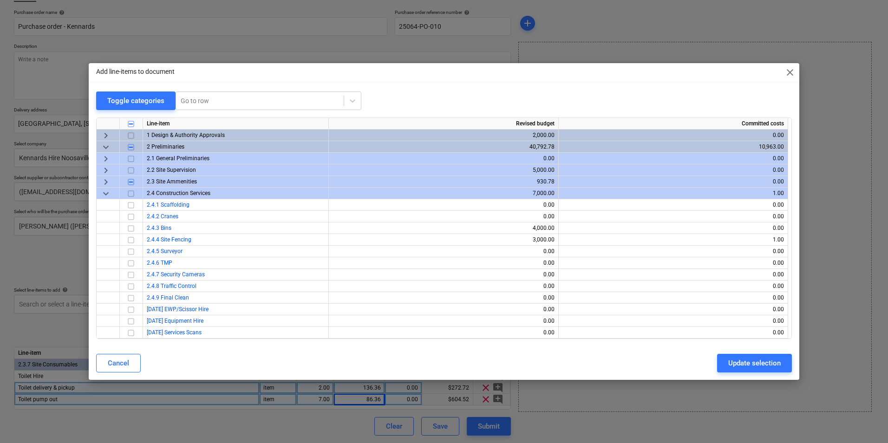
click at [105, 188] on span "keyboard_arrow_down" at bounding box center [105, 193] width 11 height 11
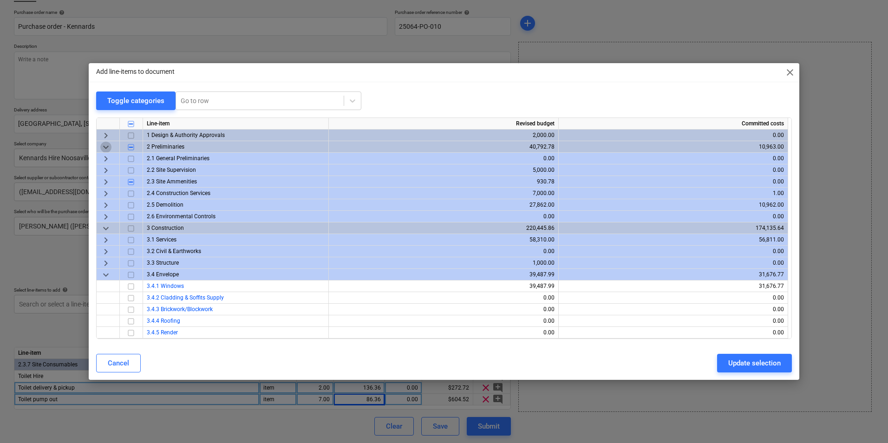
click at [107, 149] on span "keyboard_arrow_down" at bounding box center [105, 147] width 11 height 11
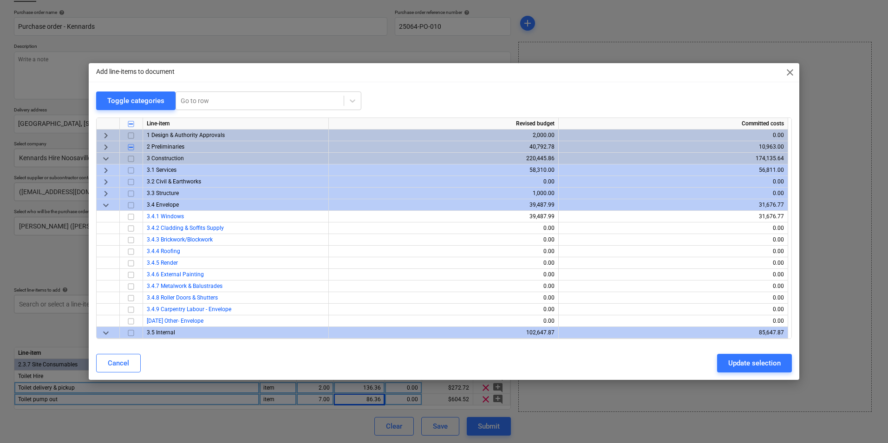
click at [105, 205] on span "keyboard_arrow_down" at bounding box center [105, 205] width 11 height 11
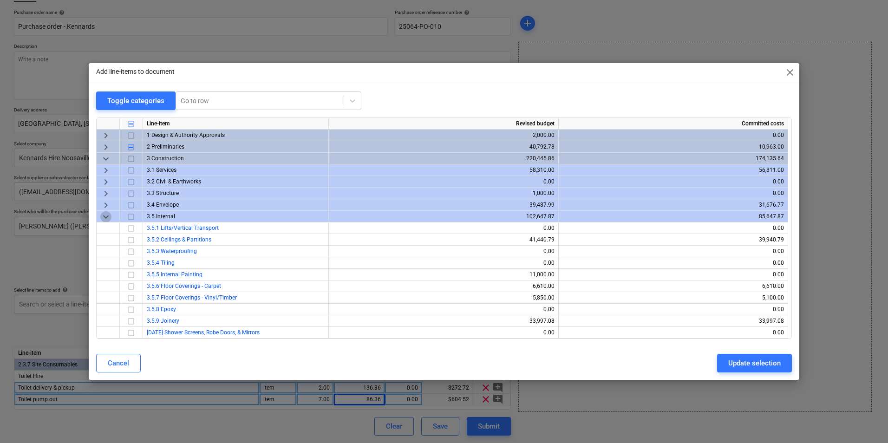
click at [102, 219] on span "keyboard_arrow_down" at bounding box center [105, 216] width 11 height 11
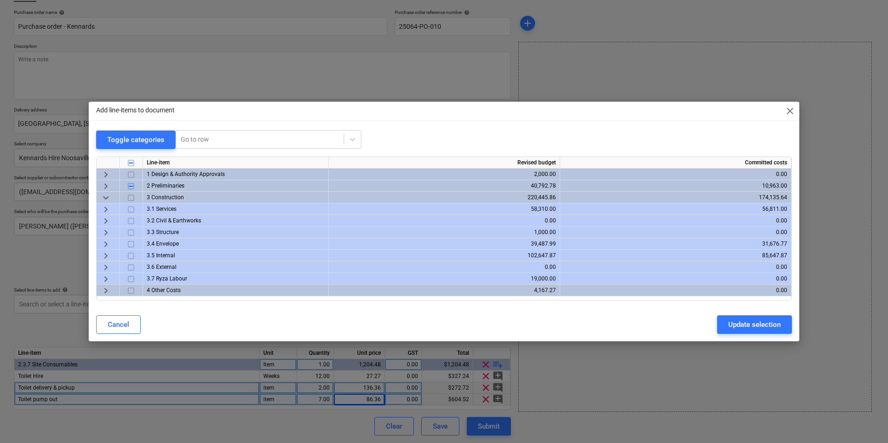
click at [108, 292] on span "keyboard_arrow_right" at bounding box center [105, 290] width 11 height 11
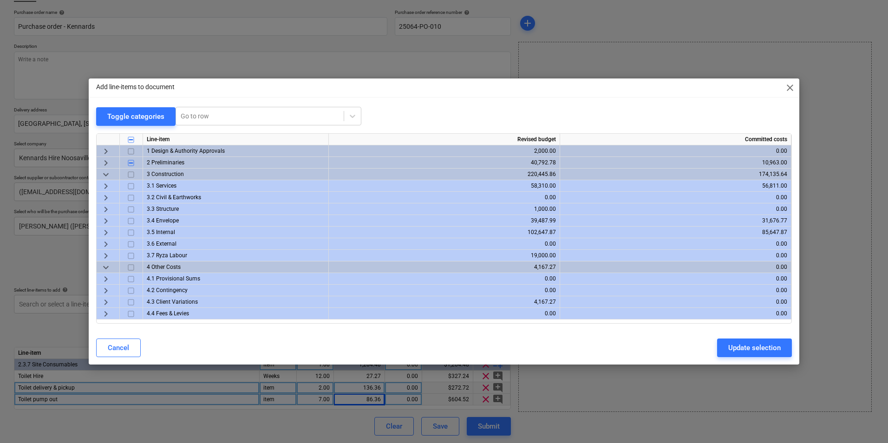
click at [106, 300] on span "keyboard_arrow_right" at bounding box center [105, 302] width 11 height 11
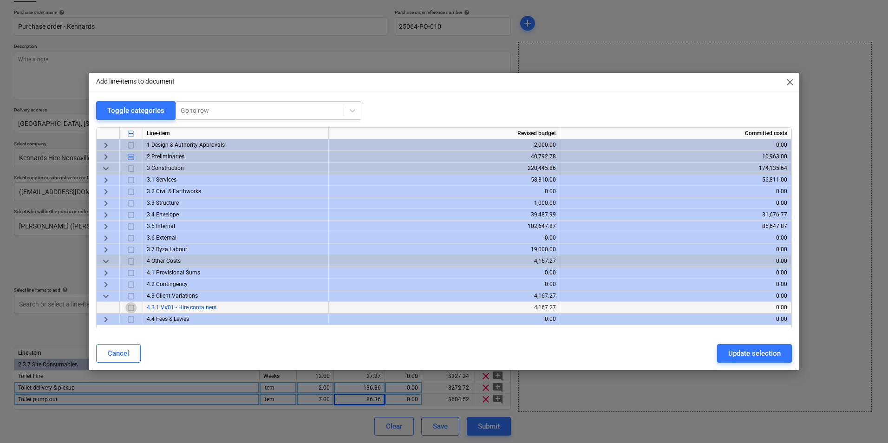
click at [131, 309] on input "checkbox" at bounding box center [130, 307] width 11 height 11
click at [759, 349] on div "Update selection" at bounding box center [755, 354] width 53 height 12
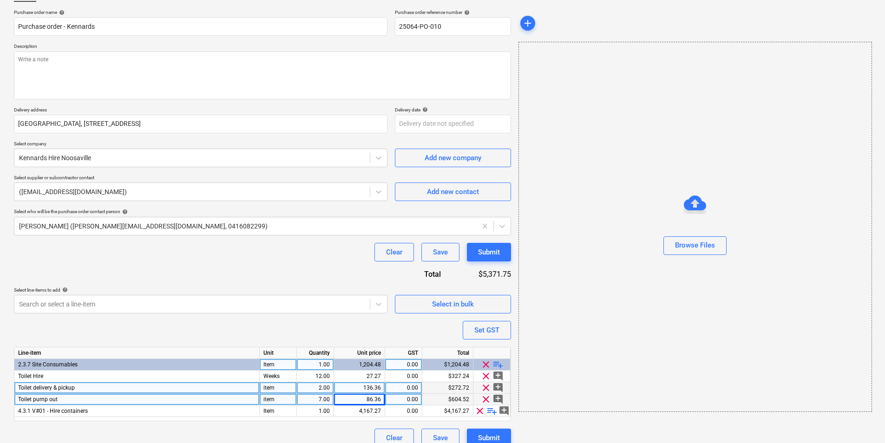
scroll to position [79, 0]
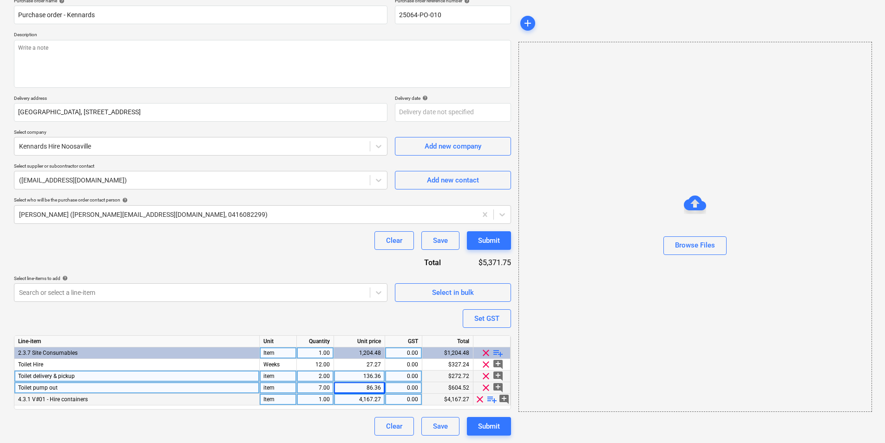
click at [492, 400] on span "playlist_add" at bounding box center [492, 399] width 11 height 11
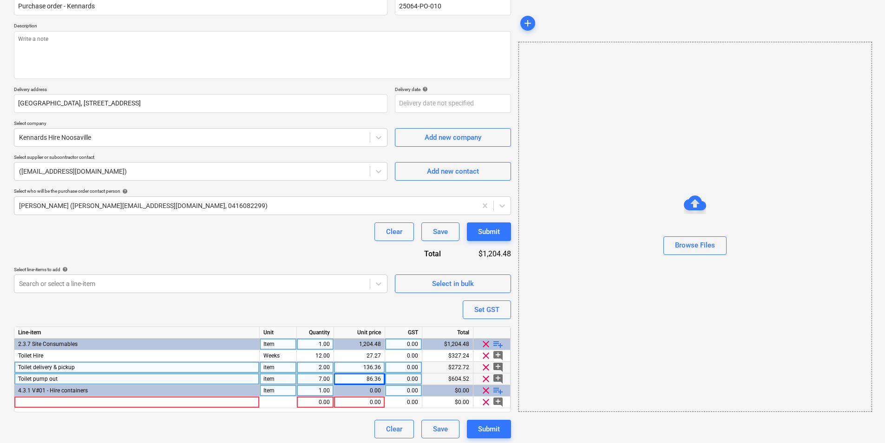
scroll to position [90, 0]
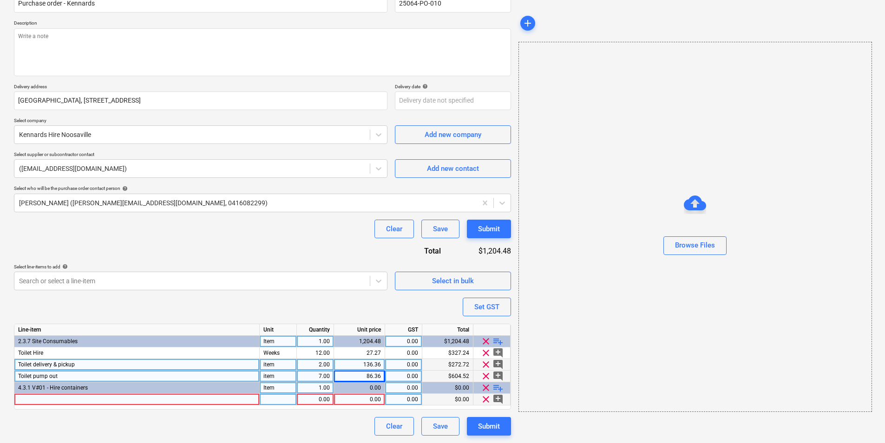
type textarea "x"
click at [81, 399] on div at bounding box center [136, 400] width 245 height 12
type input "Conta"
type textarea "x"
type input "C"
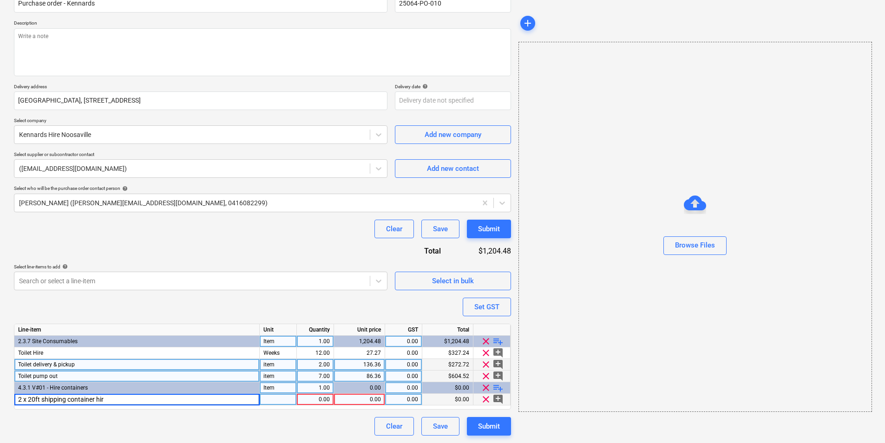
type input "2 x 20ft shipping container hire"
type textarea "x"
click at [276, 399] on div "pcs" at bounding box center [278, 400] width 37 height 12
type input "1"
type input "weeks"
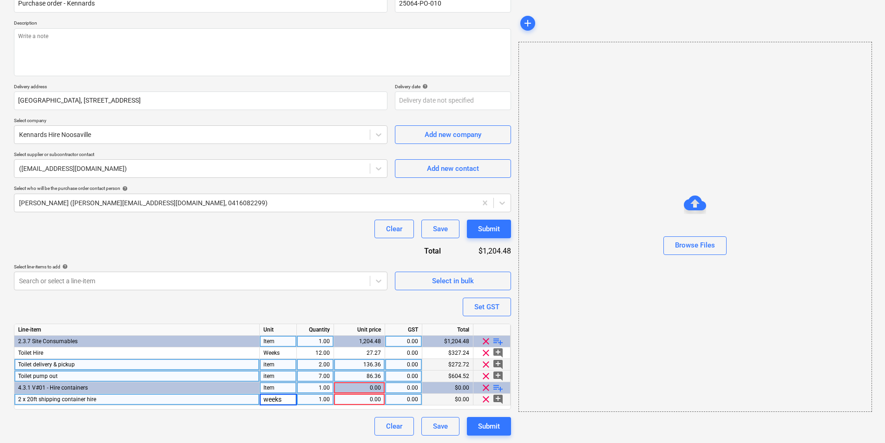
type textarea "x"
click at [368, 399] on div "0.00" at bounding box center [359, 400] width 43 height 12
click at [361, 395] on input at bounding box center [359, 399] width 51 height 11
click at [360, 402] on input at bounding box center [359, 399] width 51 height 11
type input "50.90"
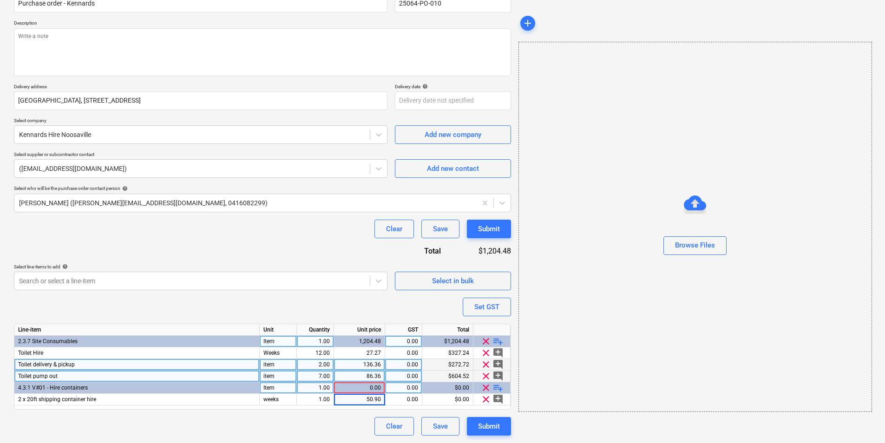
type textarea "x"
click at [352, 402] on div "Clear Save Submit" at bounding box center [262, 426] width 497 height 19
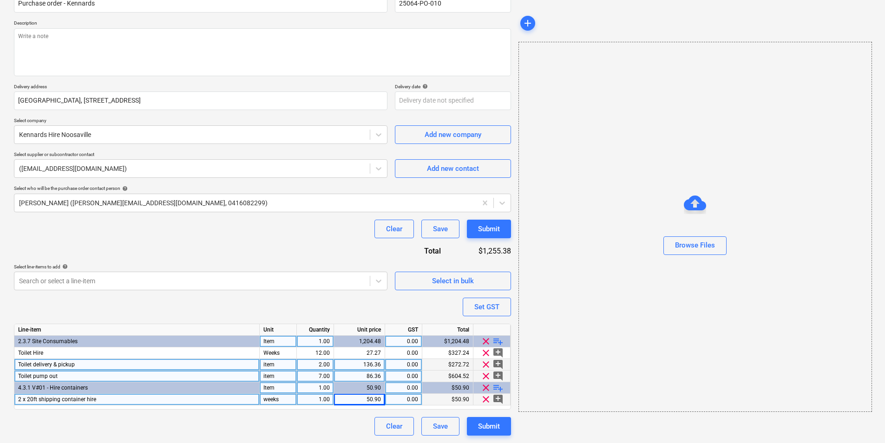
click at [321, 400] on div "1.00" at bounding box center [315, 400] width 29 height 12
type input "14"
type textarea "x"
click at [319, 402] on div "Clear Save Submit" at bounding box center [262, 426] width 497 height 19
click at [382, 400] on div "50.90" at bounding box center [359, 400] width 51 height 12
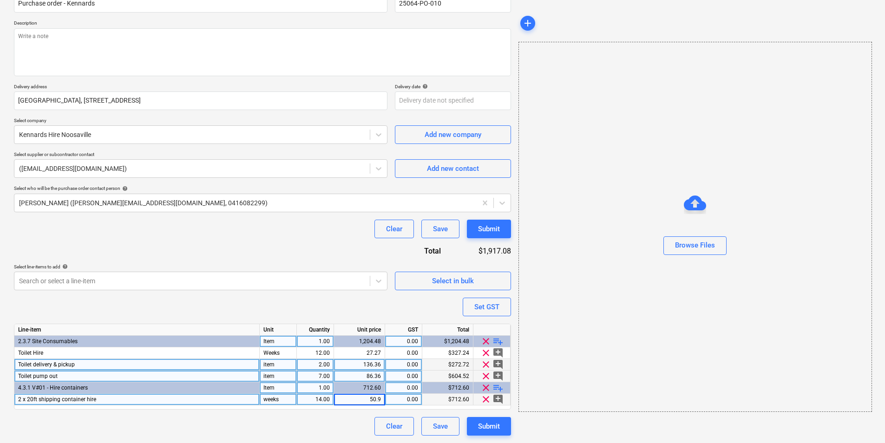
click at [384, 400] on input "50.9" at bounding box center [359, 399] width 51 height 11
type input "50.91"
click at [343, 402] on div "Clear Save Submit" at bounding box center [262, 426] width 497 height 19
click at [294, 301] on div "Purchase order name help Purchase order - Kennards Purchase order reference num…" at bounding box center [262, 211] width 497 height 450
click at [381, 401] on div "50.91" at bounding box center [359, 400] width 43 height 12
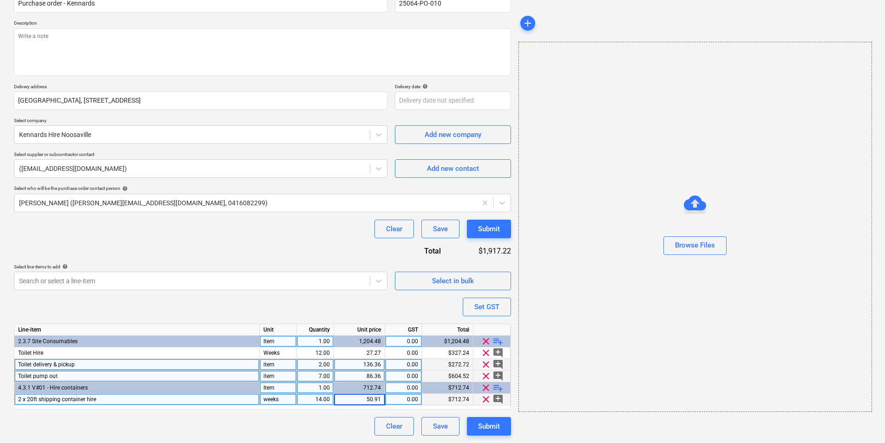
click at [381, 401] on input "50.91" at bounding box center [359, 399] width 51 height 11
type textarea "x"
type input "50.90"
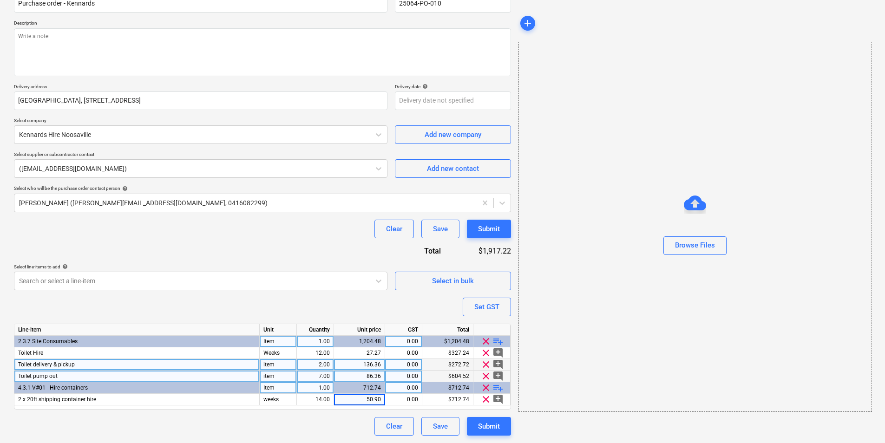
click at [331, 402] on div "Clear Save Submit" at bounding box center [262, 426] width 497 height 19
click at [497, 387] on span "playlist_add" at bounding box center [498, 387] width 11 height 11
type textarea "x"
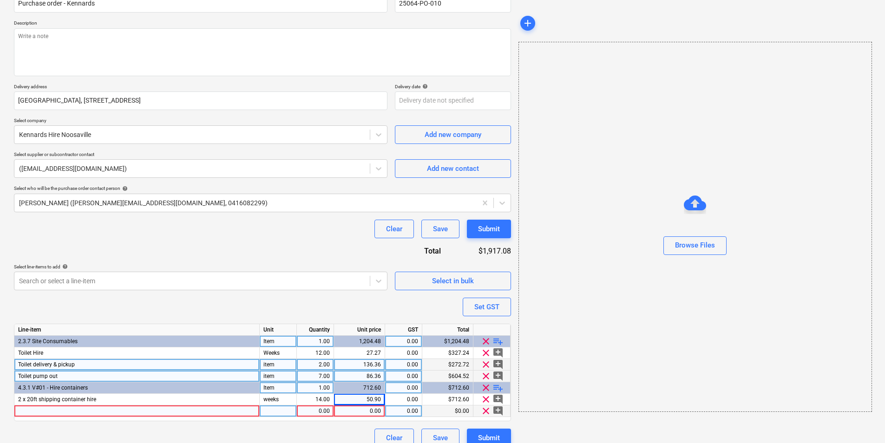
click at [61, 402] on div at bounding box center [136, 412] width 245 height 12
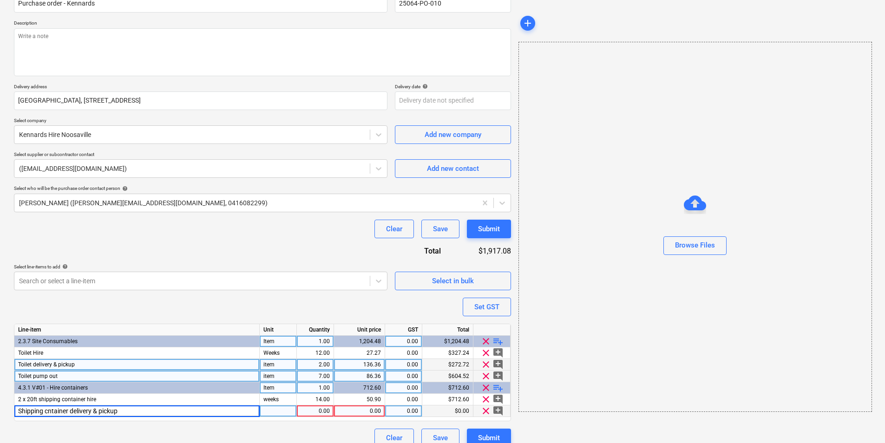
type input "Shipping container delivery & pickup"
type textarea "x"
click at [80, 402] on div "Clear Save Submit" at bounding box center [262, 438] width 497 height 19
click at [272, 402] on div "pcs" at bounding box center [278, 412] width 37 height 12
type input "item"
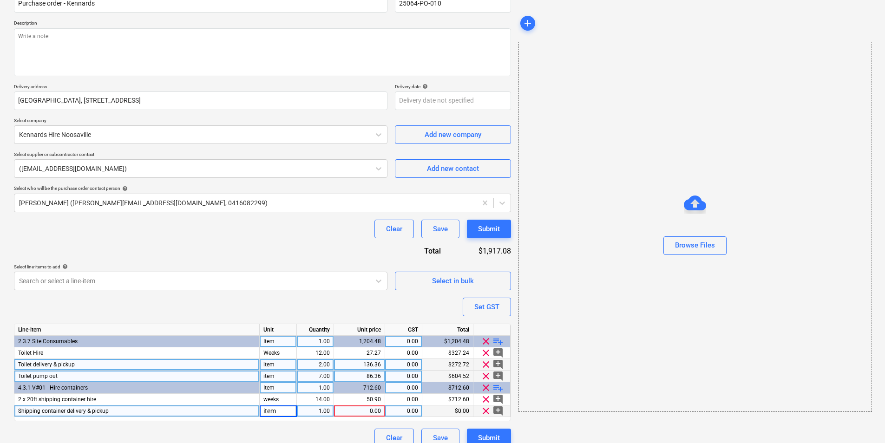
type textarea "x"
click at [320, 402] on div "1.00" at bounding box center [315, 412] width 29 height 12
click at [65, 402] on span "Shipping container delivery & pickup" at bounding box center [63, 411] width 91 height 7
click at [71, 402] on input "Shipping container delivery & pickup" at bounding box center [136, 411] width 245 height 11
click at [70, 402] on input "Shipping container delivery & pickup" at bounding box center [136, 411] width 245 height 11
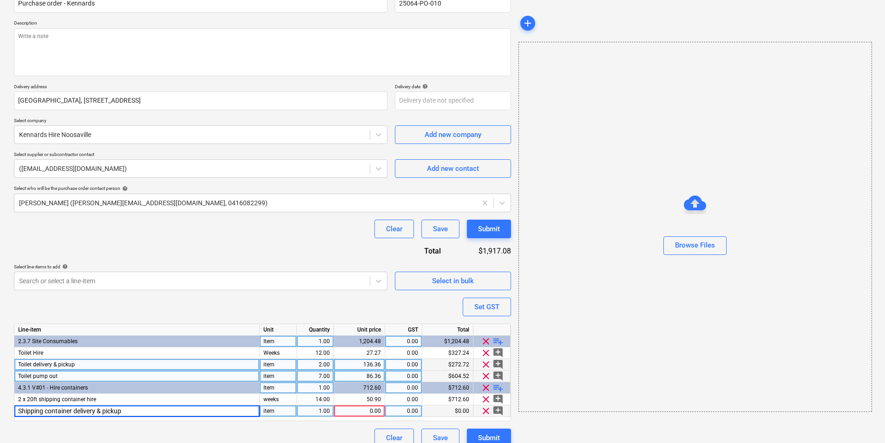
click at [70, 402] on input "Shipping container delivery & pickup" at bounding box center [136, 411] width 245 height 11
type input "Shipping containers delivery & pickup"
type textarea "x"
click at [316, 402] on div "1.00" at bounding box center [315, 412] width 29 height 12
type input "2"
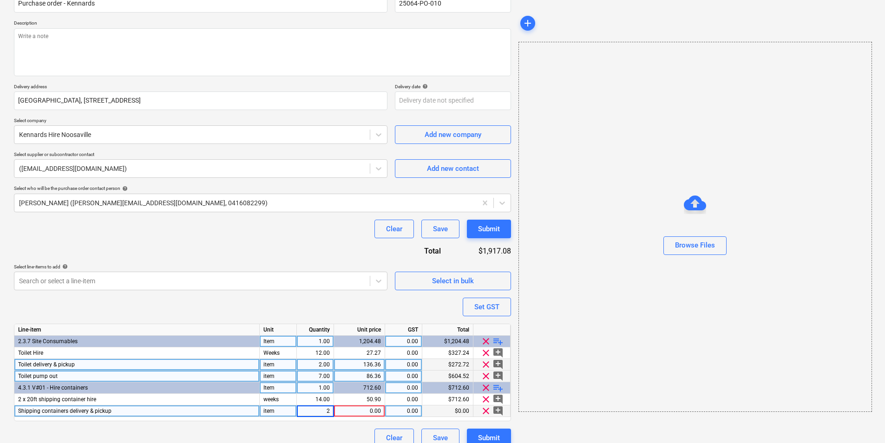
type textarea "x"
click at [348, 402] on div "0.00" at bounding box center [359, 412] width 43 height 12
type input "1727.27"
type textarea "x"
click at [294, 303] on div "Purchase order name help Purchase order - Kennards Purchase order reference num…" at bounding box center [262, 216] width 497 height 461
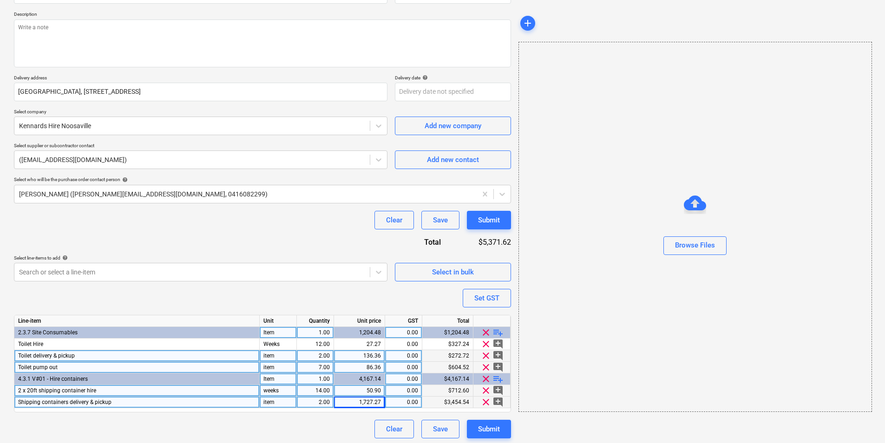
scroll to position [102, 0]
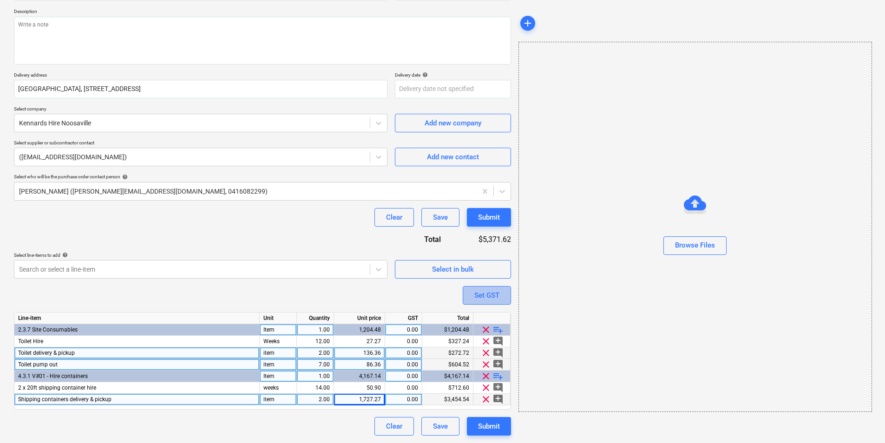
click at [489, 291] on div "Set GST" at bounding box center [486, 295] width 25 height 12
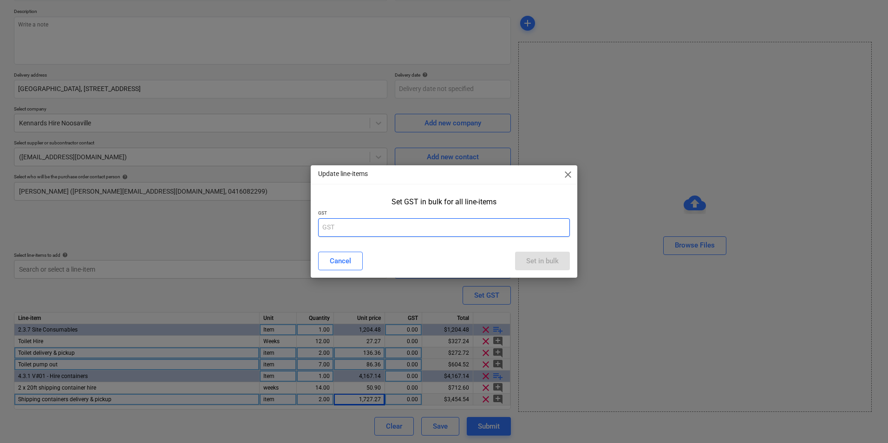
click at [346, 230] on input "text" at bounding box center [444, 227] width 252 height 19
type input "10"
click at [543, 256] on div "Set in bulk" at bounding box center [542, 261] width 33 height 12
type textarea "x"
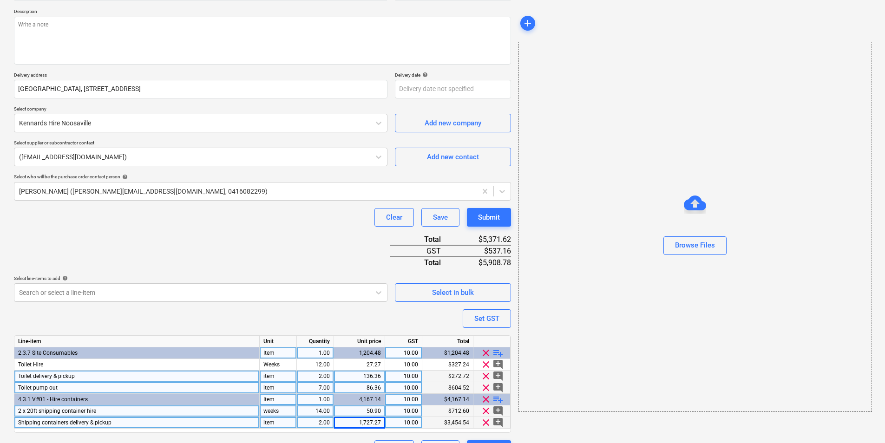
click at [361, 402] on div "50.90" at bounding box center [359, 412] width 43 height 12
click at [381, 402] on input "50.9" at bounding box center [359, 411] width 51 height 11
type input "50.91"
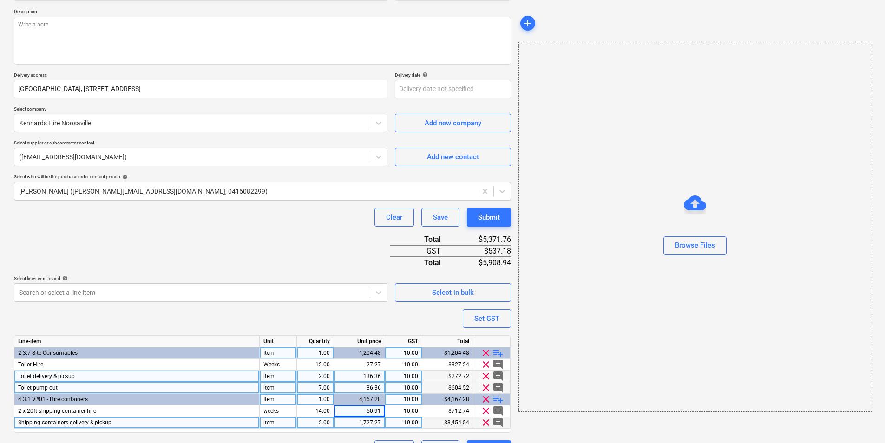
click at [363, 316] on div "Purchase order name help Purchase order - Kennards Purchase order reference num…" at bounding box center [262, 216] width 497 height 485
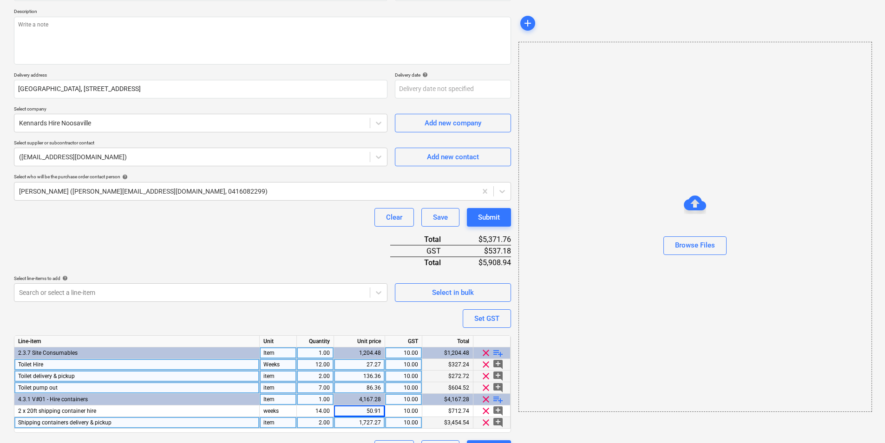
click at [374, 366] on div "27.27" at bounding box center [359, 365] width 43 height 12
click at [380, 365] on input "27.27" at bounding box center [359, 364] width 51 height 11
type textarea "x"
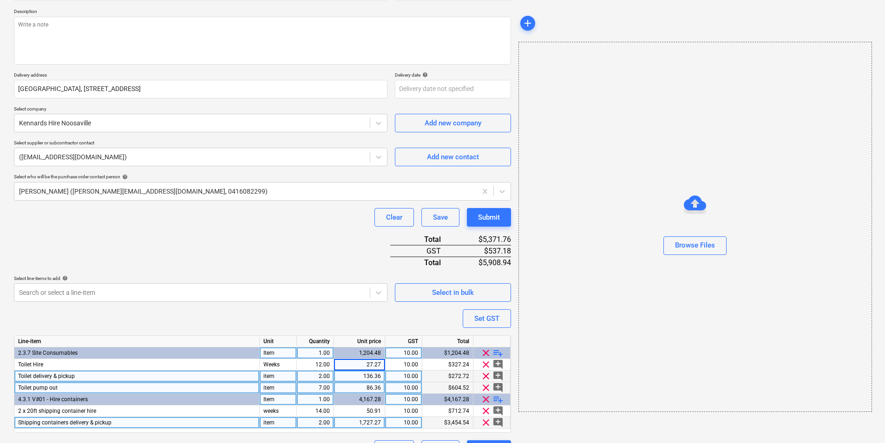
type input "27.275"
type textarea "x"
click at [358, 316] on div "Purchase order name help Purchase order - Kennards Purchase order reference num…" at bounding box center [262, 216] width 497 height 485
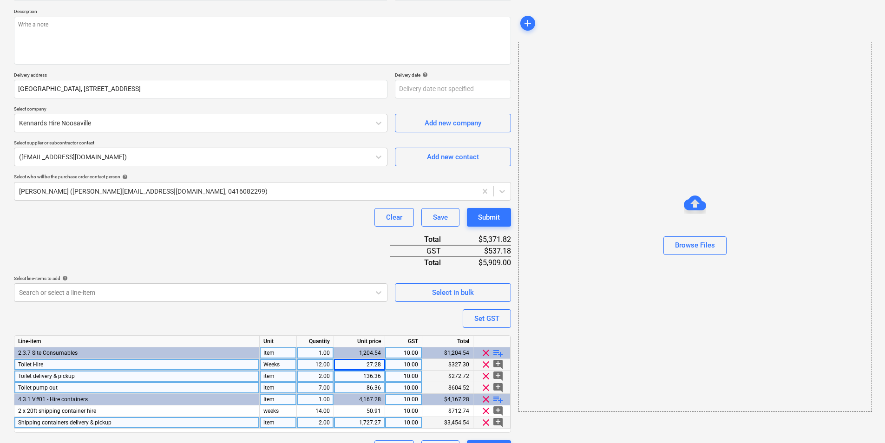
click at [367, 363] on div "27.28" at bounding box center [359, 365] width 43 height 12
click at [381, 364] on input "27.275" at bounding box center [359, 364] width 51 height 11
type input "27.272"
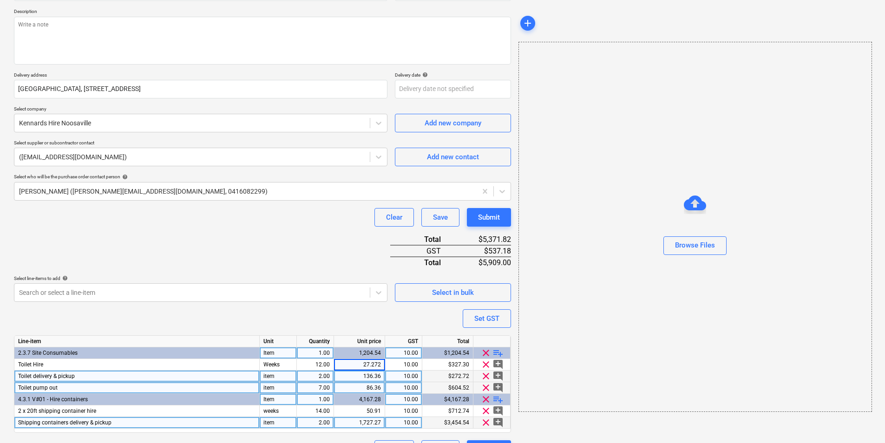
type textarea "x"
click at [376, 318] on div "Purchase order name help Purchase order - Kennards Purchase order reference num…" at bounding box center [262, 216] width 497 height 485
drag, startPoint x: 372, startPoint y: 368, endPoint x: 373, endPoint y: 384, distance: 16.3
click at [373, 384] on div "Line-item Unit Quantity Unit price GST Total 2.3.7 Site Consumables Item 1.00 1…" at bounding box center [262, 384] width 497 height 98
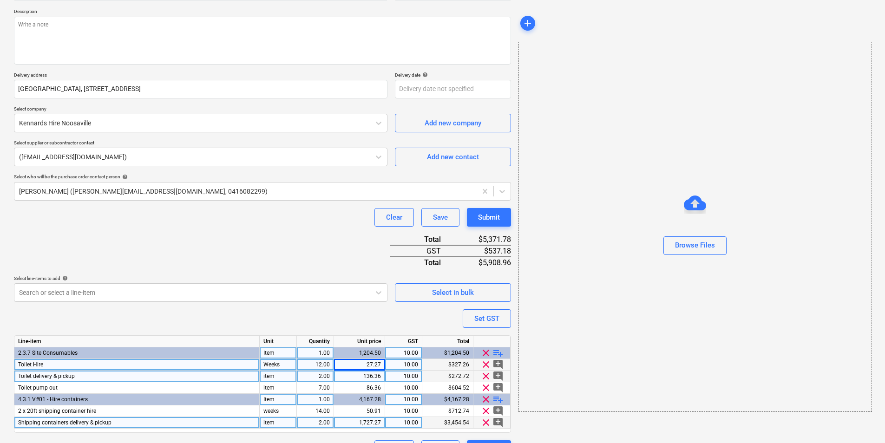
drag, startPoint x: 373, startPoint y: 384, endPoint x: 371, endPoint y: 364, distance: 20.5
click at [371, 364] on div "27.27" at bounding box center [359, 365] width 43 height 12
click at [371, 364] on input "27.272" at bounding box center [359, 364] width 51 height 11
click at [379, 363] on input "27.272" at bounding box center [359, 364] width 51 height 11
click at [381, 366] on input "27.272" at bounding box center [359, 364] width 51 height 11
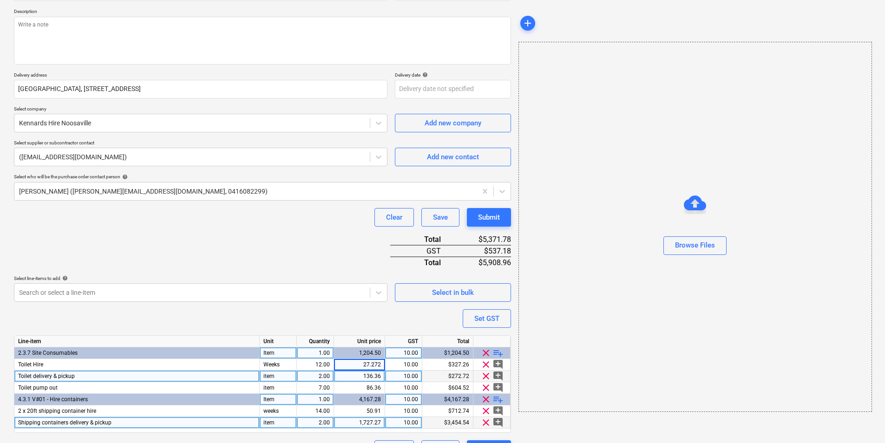
type input "27.2725"
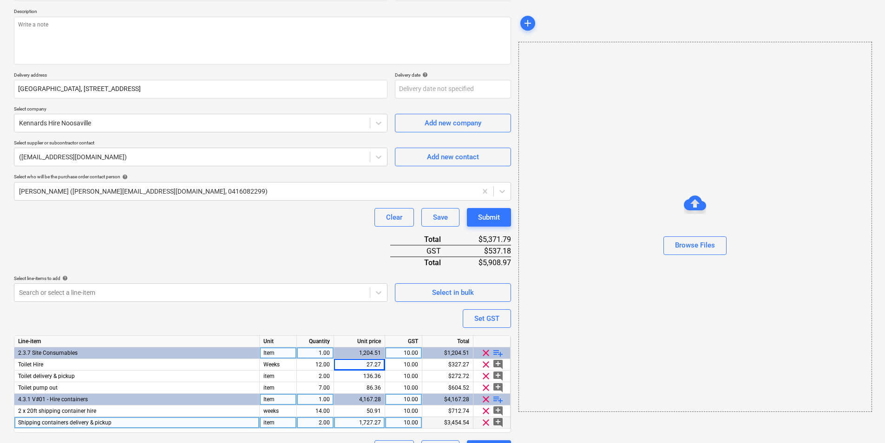
click at [361, 317] on div "Purchase order name help Purchase order - Kennards Purchase order reference num…" at bounding box center [262, 216] width 497 height 485
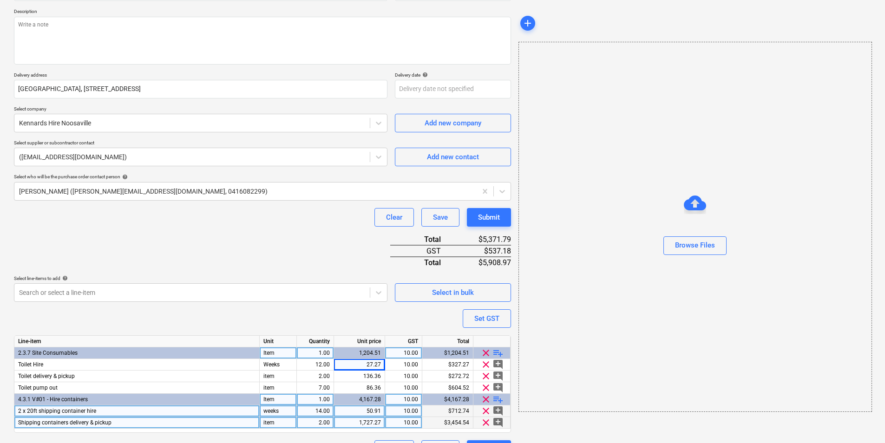
click at [347, 402] on div "50.91" at bounding box center [359, 412] width 43 height 12
type textarea "x"
click at [376, 402] on input "50.91" at bounding box center [359, 411] width 51 height 11
click at [379, 402] on input "50.91" at bounding box center [359, 411] width 51 height 11
click at [381, 402] on input "50.91" at bounding box center [359, 411] width 51 height 11
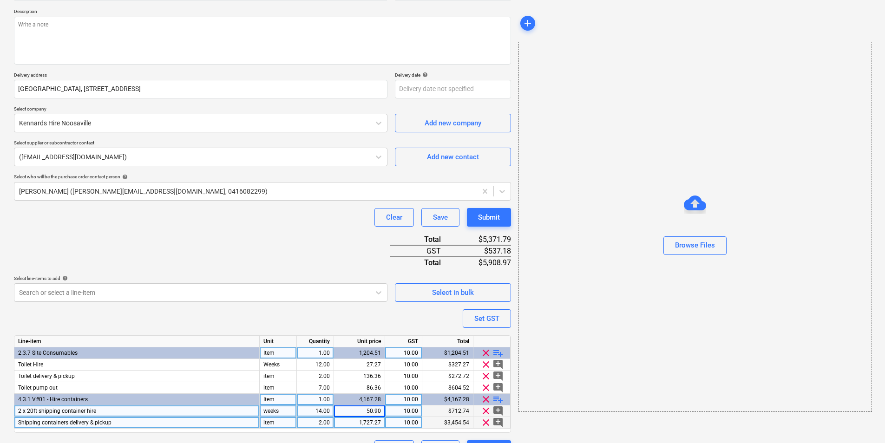
type input "50.908"
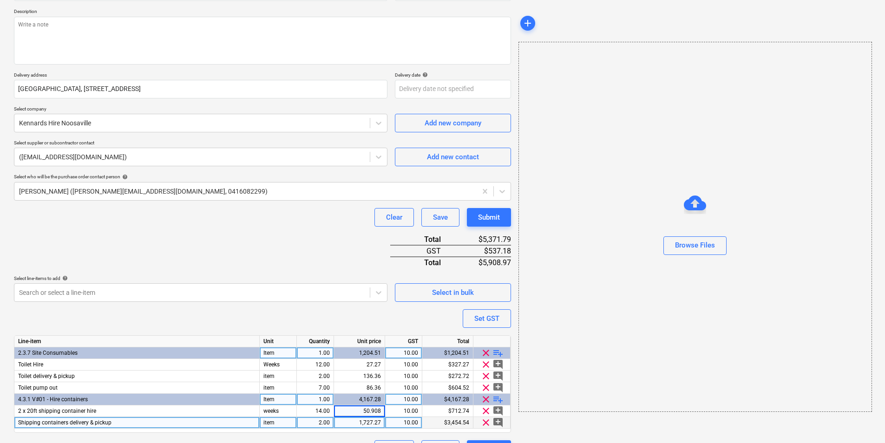
type textarea "x"
click at [321, 245] on div "Purchase order name help Purchase order - Kennards Purchase order reference num…" at bounding box center [262, 216] width 497 height 485
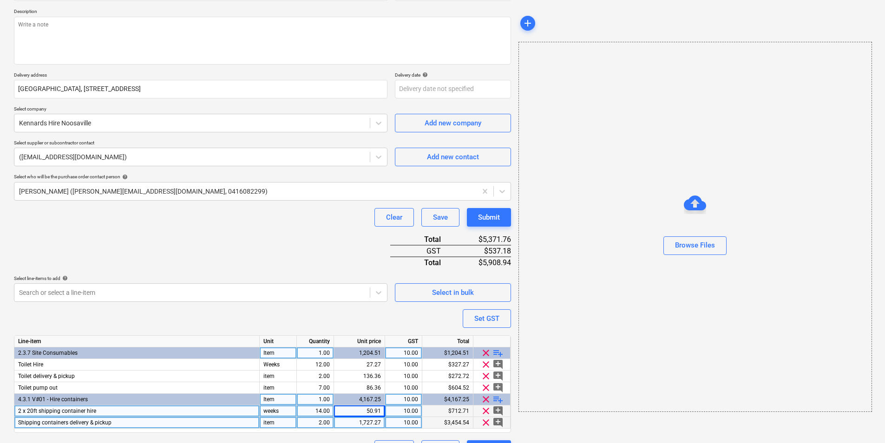
click at [344, 402] on div "50.91" at bounding box center [359, 412] width 43 height 12
click at [380, 402] on input "50.908" at bounding box center [359, 411] width 51 height 11
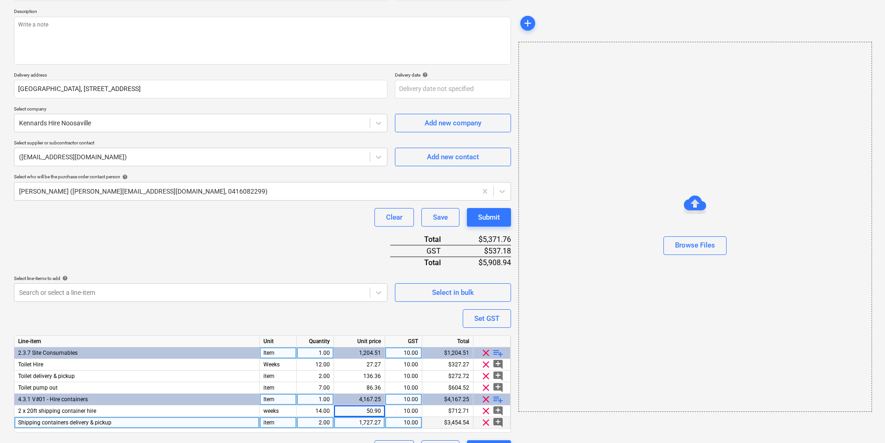
type input "50.909"
click at [318, 252] on div "Purchase order name help Purchase order - Kennards Purchase order reference num…" at bounding box center [262, 216] width 497 height 485
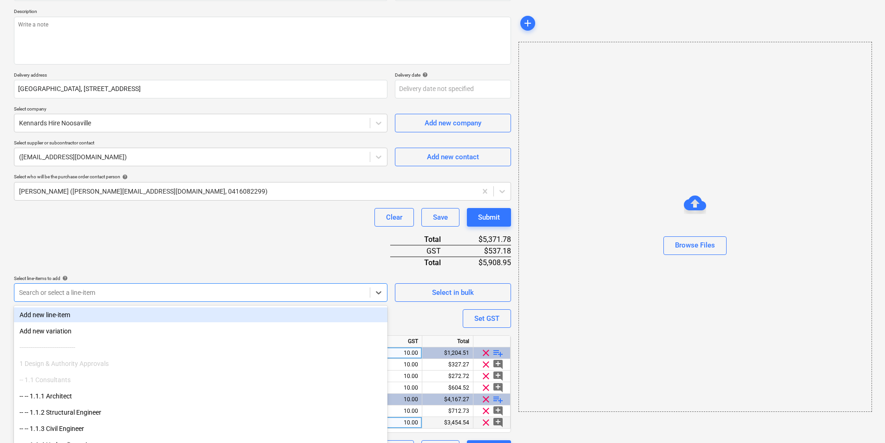
click at [290, 300] on body "Sales Projects Contacts Company Consolidated Invoices Inbox 2 Approvals format_…" at bounding box center [442, 119] width 885 height 443
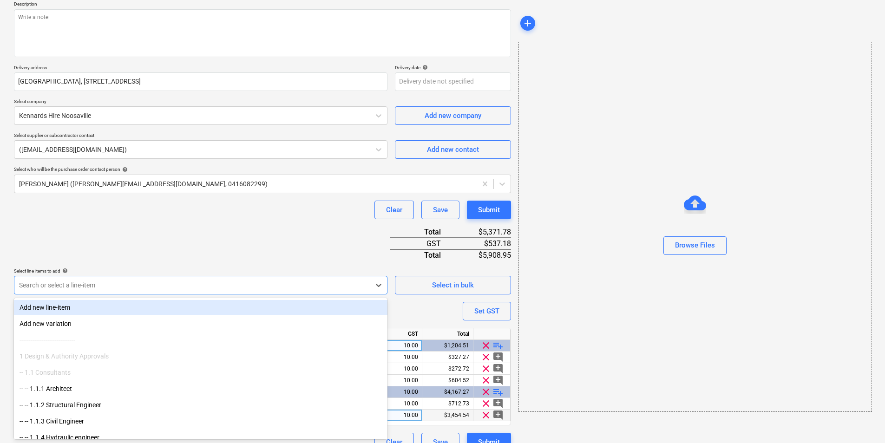
click at [294, 212] on div "Clear Save Submit" at bounding box center [262, 210] width 497 height 19
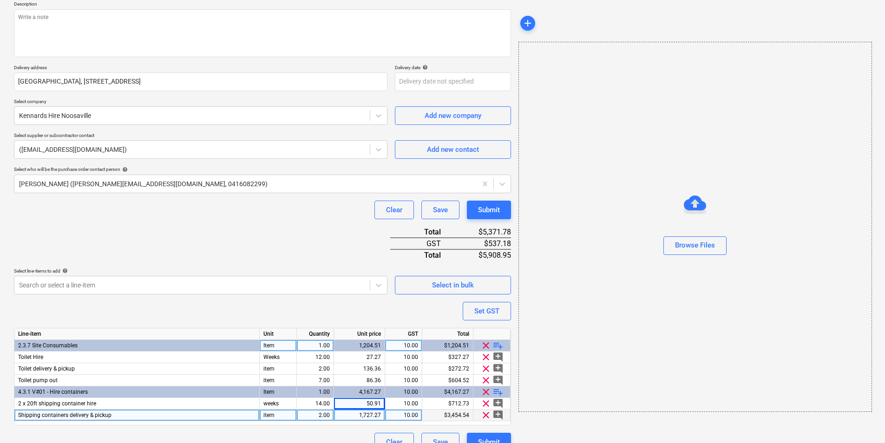
click at [289, 220] on div "Purchase order name help Purchase order - Kennards Purchase order reference num…" at bounding box center [262, 209] width 497 height 485
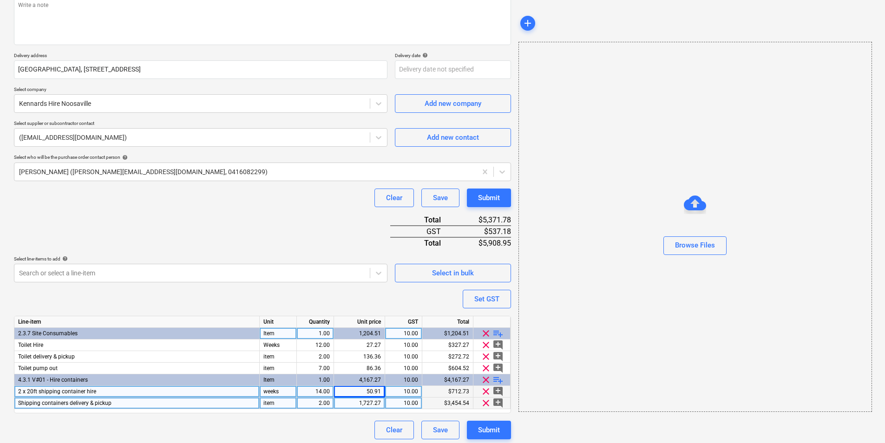
scroll to position [125, 0]
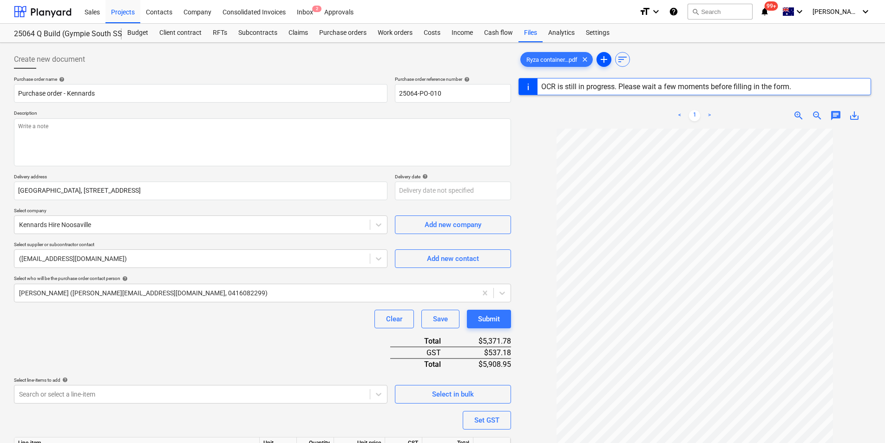
click at [605, 60] on span "add" at bounding box center [603, 59] width 11 height 11
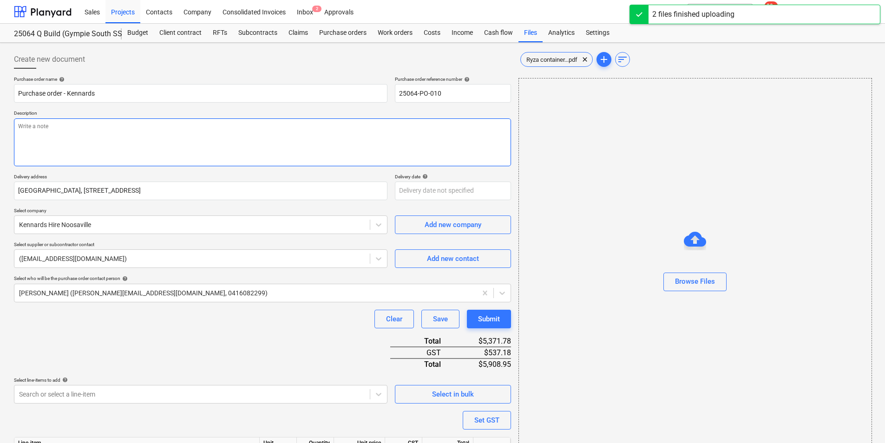
click at [108, 134] on textarea at bounding box center [262, 142] width 497 height 48
type textarea "x"
type textarea "P"
type textarea "x"
type textarea "Pa"
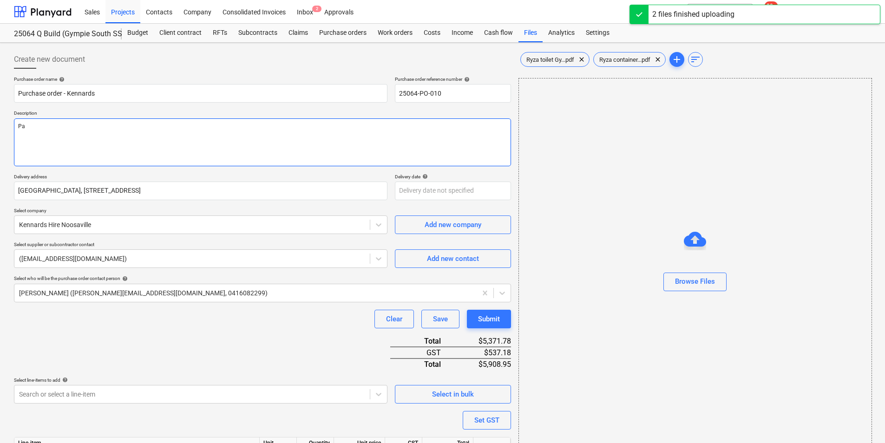
type textarea "x"
type textarea "Pay"
type textarea "x"
type textarea "Paym"
type textarea "x"
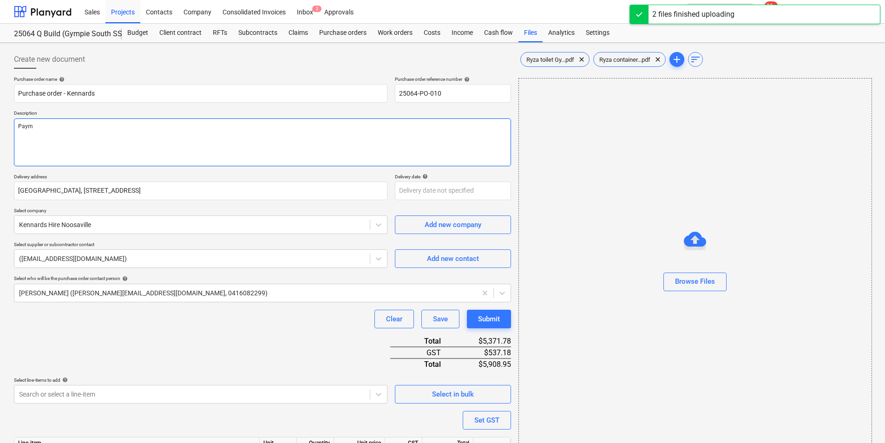
type textarea "Payme"
type textarea "x"
type textarea "Paymen"
type textarea "x"
type textarea "Payment"
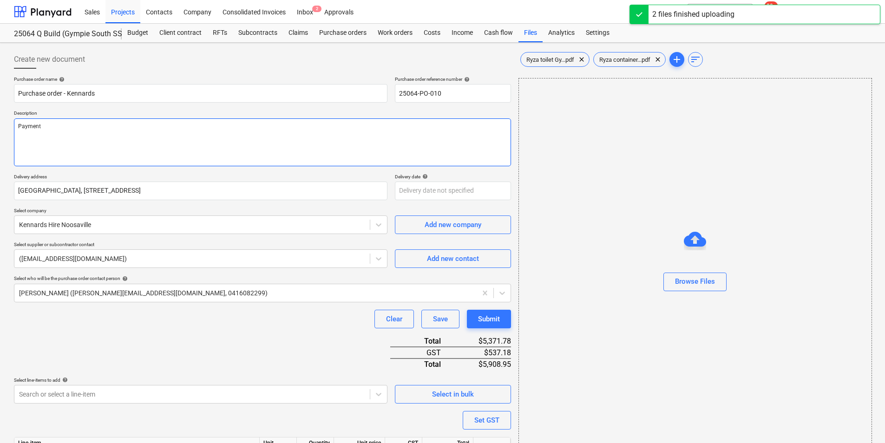
type textarea "x"
type textarea "Payment"
type textarea "x"
type textarea "Payment T"
type textarea "x"
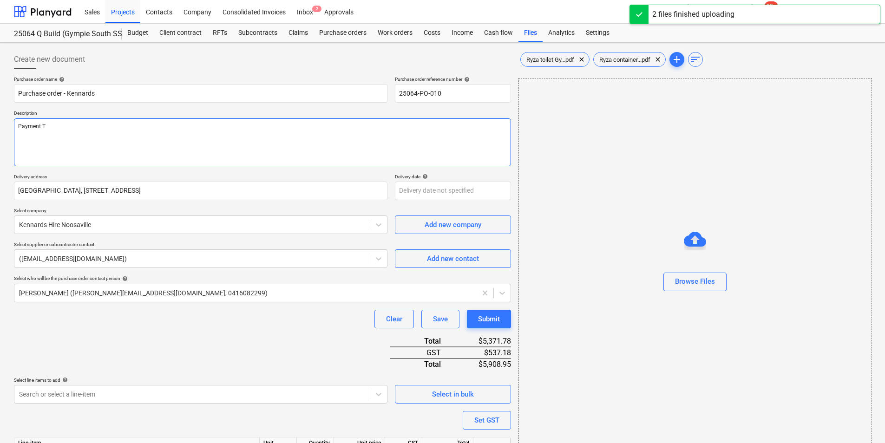
type textarea "Payment Te"
type textarea "x"
type textarea "Payment Ter"
type textarea "x"
type textarea "Payment Term"
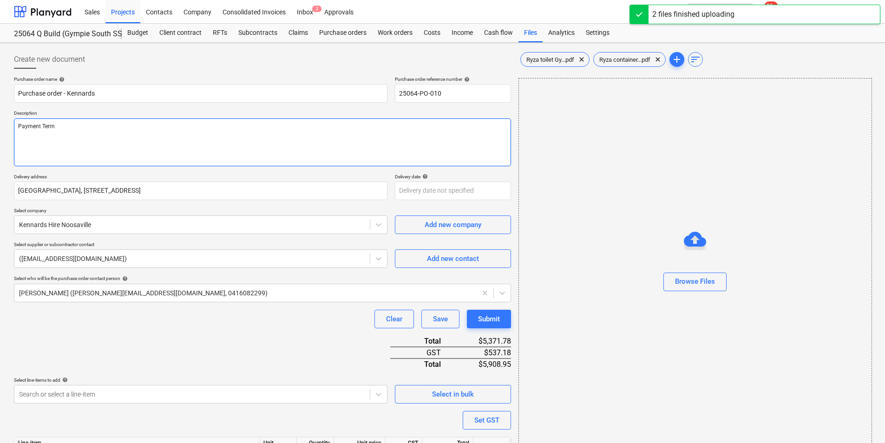
type textarea "x"
type textarea "Payment Terms"
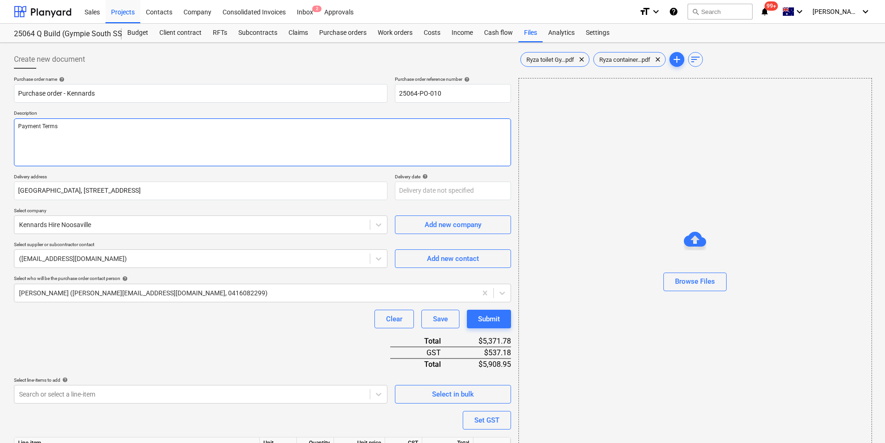
type textarea "x"
type textarea "Payment Terms:"
type textarea "x"
type textarea "Payment Terms: a"
type textarea "x"
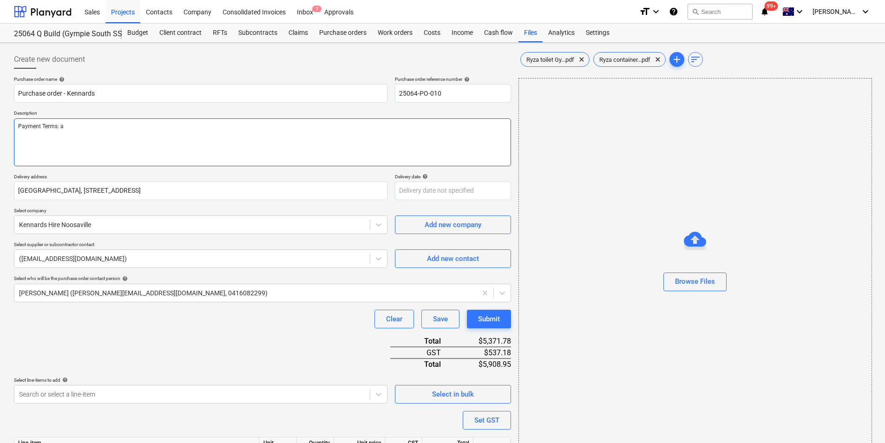
type textarea "Payment Terms: as"
type textarea "x"
type textarea "Payment Terms: as"
type textarea "x"
type textarea "Payment Terms: as p"
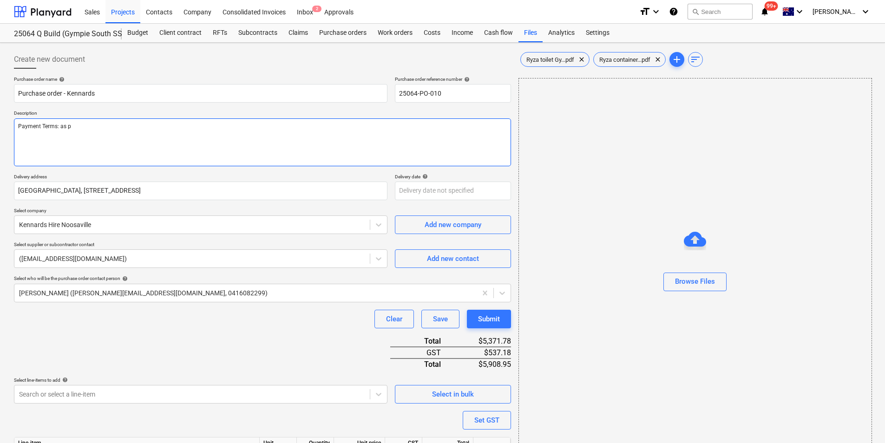
type textarea "x"
type textarea "Payment Terms: as pe"
type textarea "x"
type textarea "Payment Terms: as per"
type textarea "x"
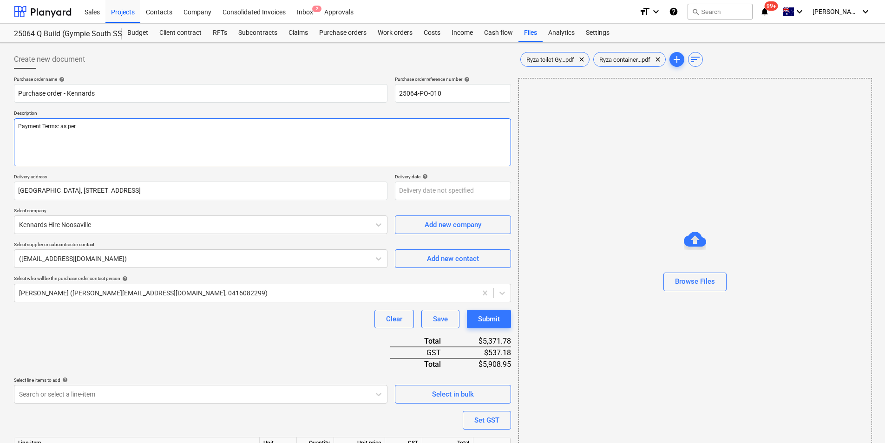
type textarea "Payment Terms: as per"
type textarea "x"
type textarea "Payment Terms: as per a"
type textarea "x"
type textarea "Payment Terms: as per ac"
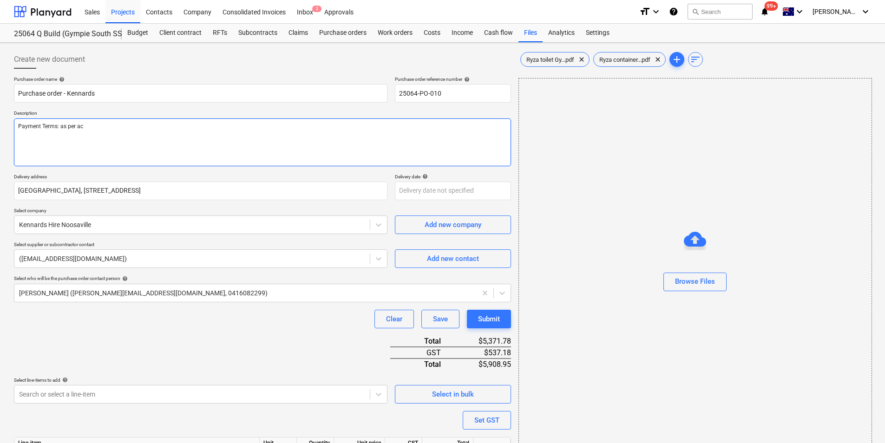
type textarea "x"
type textarea "Payment Terms: as per acc"
type textarea "x"
type textarea "Payment Terms: as per acco"
type textarea "x"
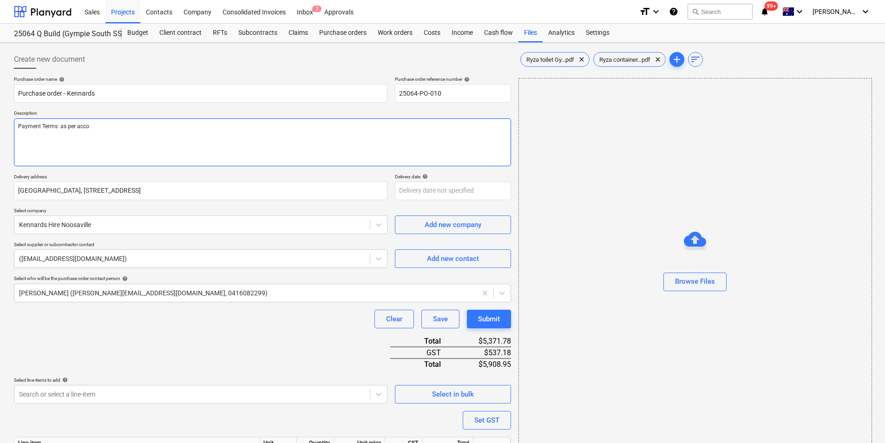
type textarea "Payment Terms: as per accou"
type textarea "x"
type textarea "Payment Terms: as per accoun"
type textarea "x"
type textarea "Payment Terms: as per account"
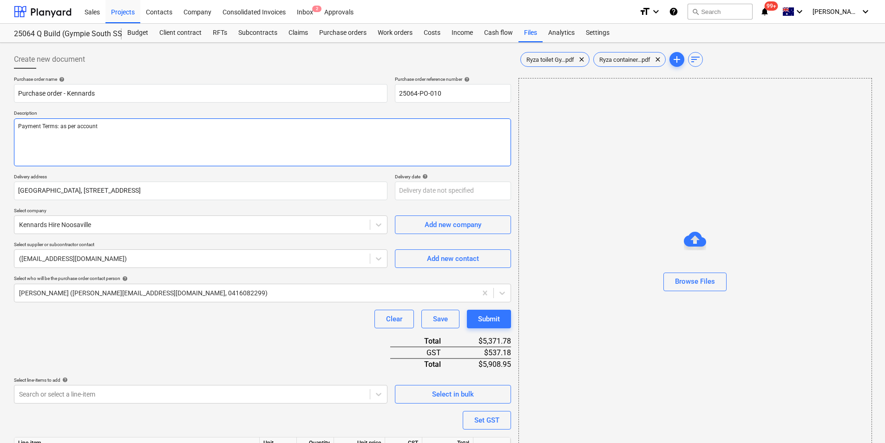
type textarea "x"
type textarea "Payment Terms: as per account"
click at [129, 351] on div "Purchase order name help Purchase order - Kennards Purchase order reference num…" at bounding box center [262, 318] width 497 height 485
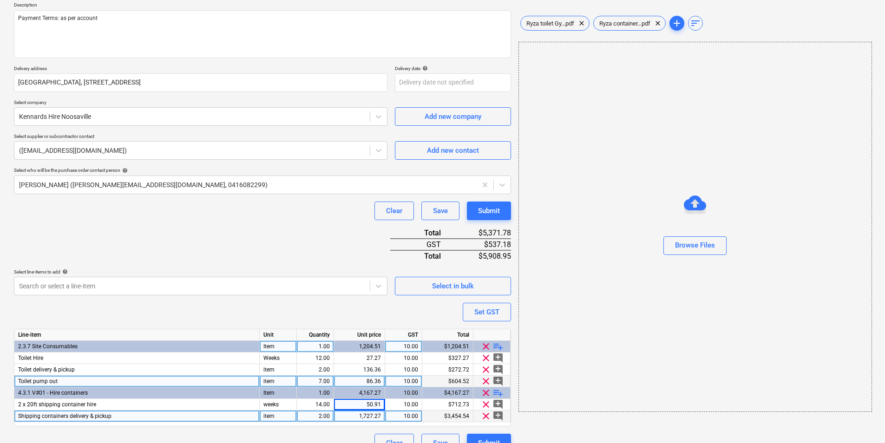
scroll to position [125, 0]
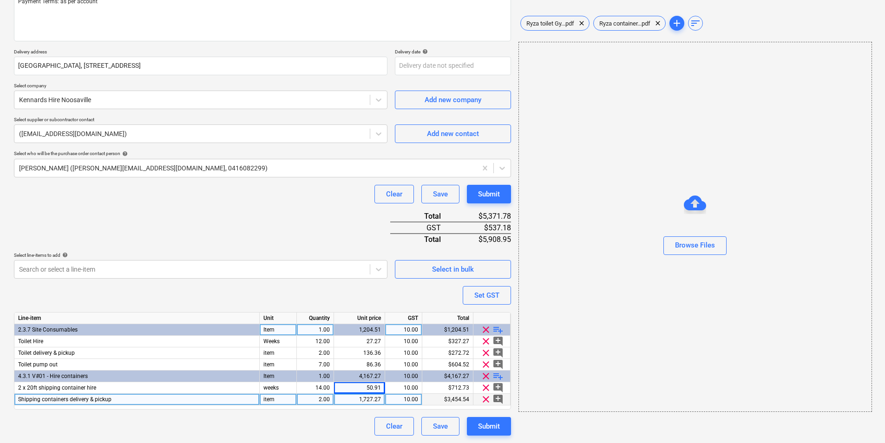
click at [166, 296] on div "Purchase order name help Purchase order - Kennards Purchase order reference num…" at bounding box center [262, 193] width 497 height 485
click at [194, 217] on div "Purchase order name help Purchase order - Kennards Purchase order reference num…" at bounding box center [262, 193] width 497 height 485
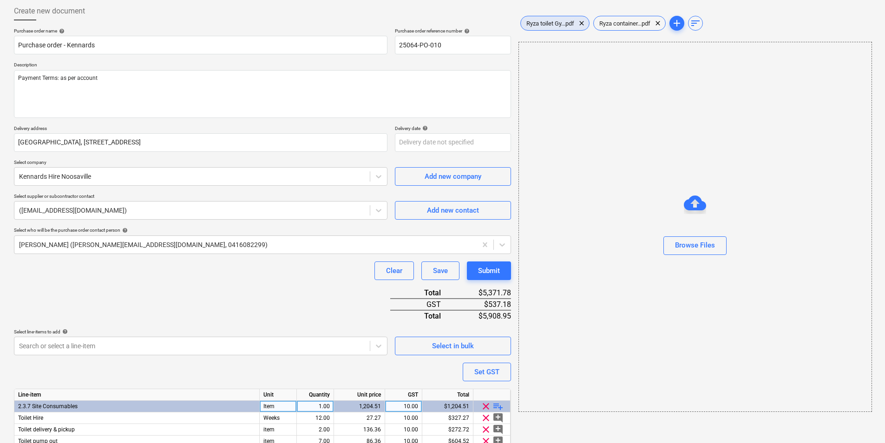
scroll to position [32, 0]
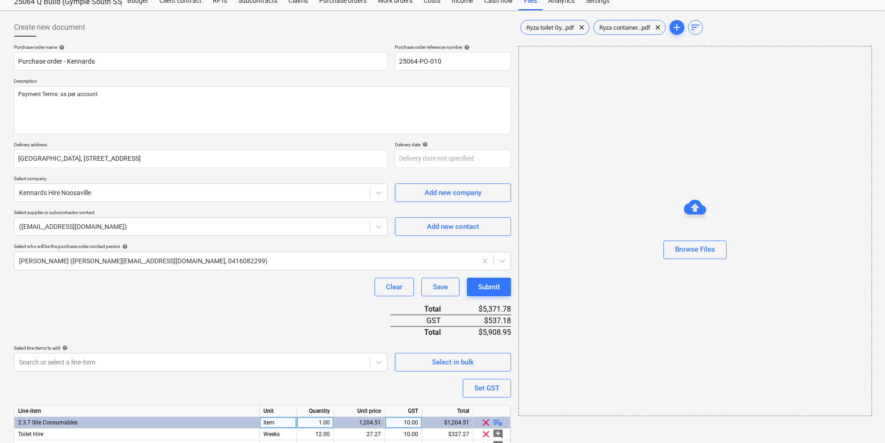
click at [266, 290] on div "Clear Save Submit" at bounding box center [262, 287] width 497 height 19
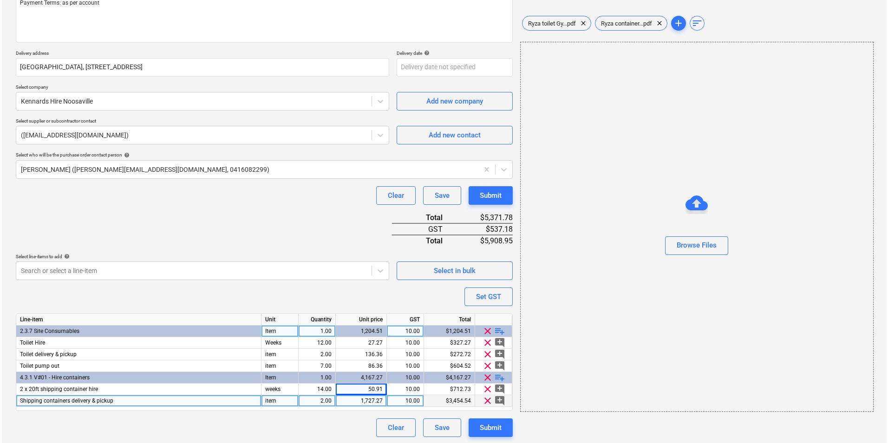
scroll to position [125, 0]
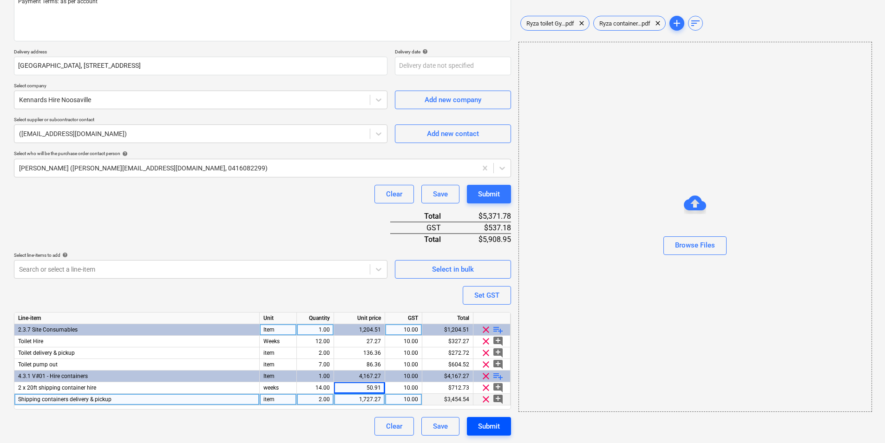
click at [483, 402] on div "Submit" at bounding box center [489, 427] width 22 height 12
type textarea "x"
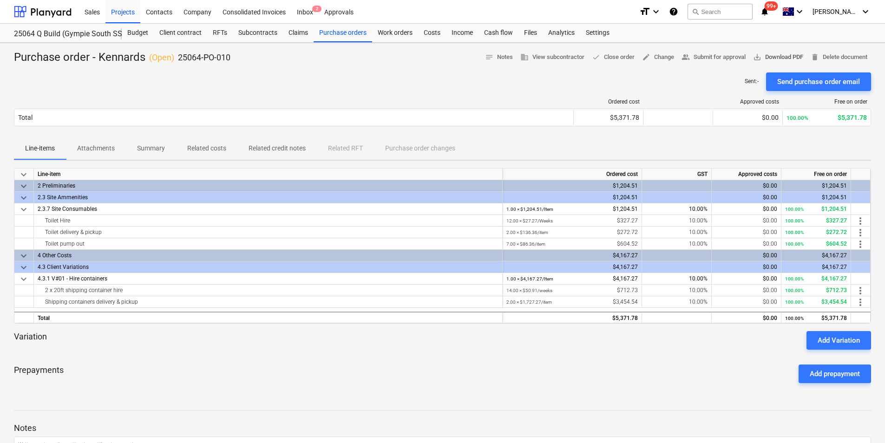
click at [783, 55] on span "save_alt Download PDF" at bounding box center [778, 57] width 50 height 11
click at [229, 376] on div "Prepayments Add prepayment" at bounding box center [442, 373] width 857 height 33
